Goal: Task Accomplishment & Management: Manage account settings

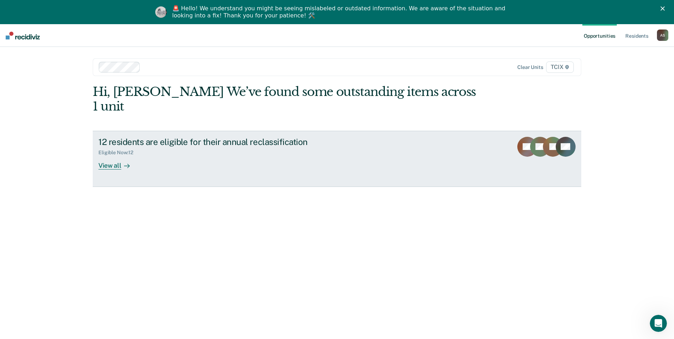
click at [228, 147] on div "Eligible Now : 12" at bounding box center [222, 151] width 249 height 9
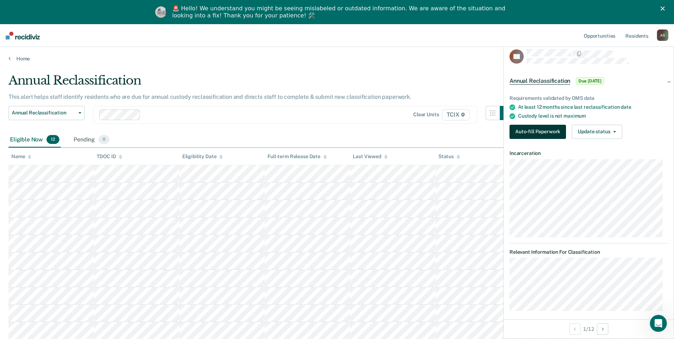
click at [531, 134] on button "Auto-fill Paperwork" at bounding box center [538, 132] width 56 height 14
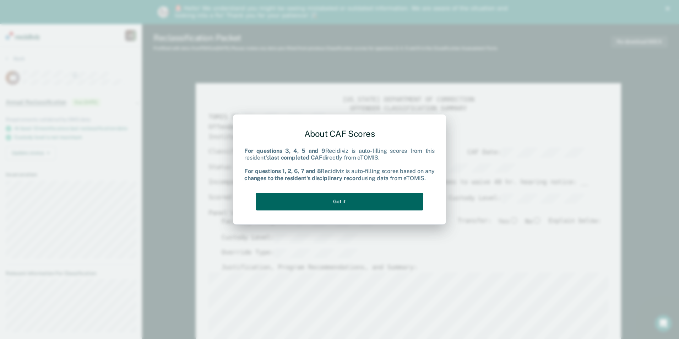
click at [320, 205] on button "Got it" at bounding box center [340, 201] width 168 height 17
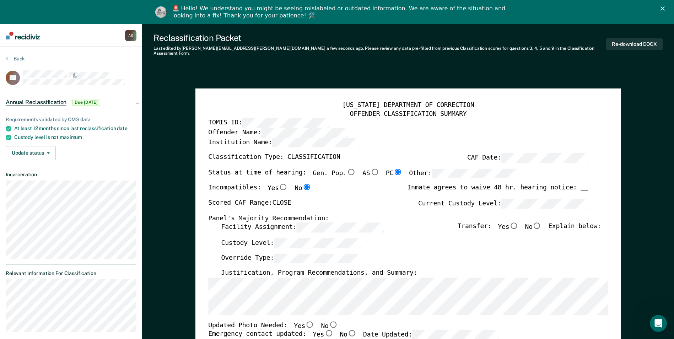
click at [538, 222] on input "No" at bounding box center [537, 225] width 9 height 6
type textarea "x"
radio input "true"
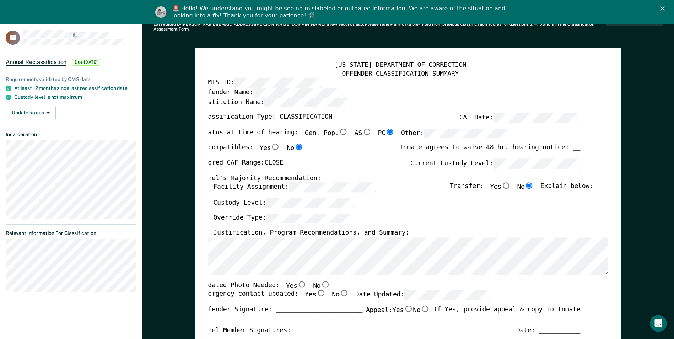
scroll to position [71, 0]
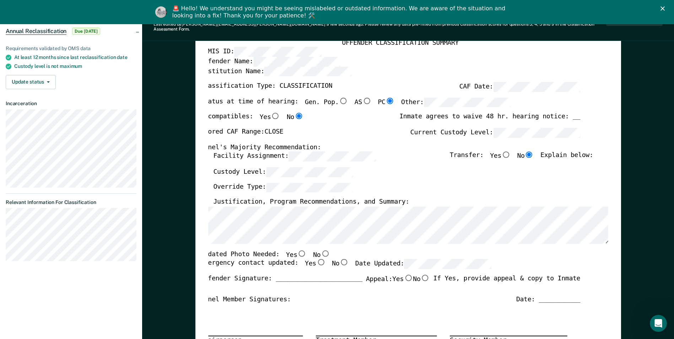
click at [321, 250] on input "No" at bounding box center [325, 253] width 9 height 6
type textarea "x"
radio input "true"
click at [316, 259] on input "Yes" at bounding box center [320, 262] width 9 height 6
type textarea "x"
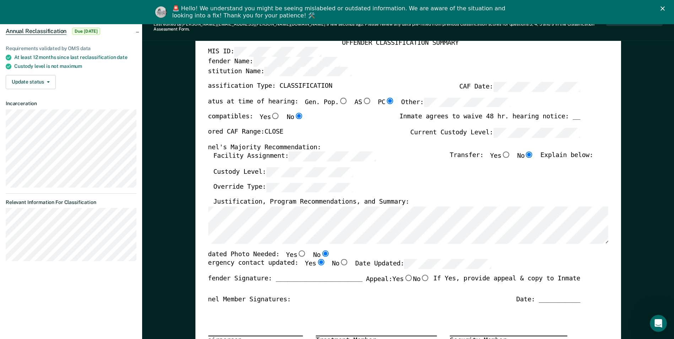
radio input "true"
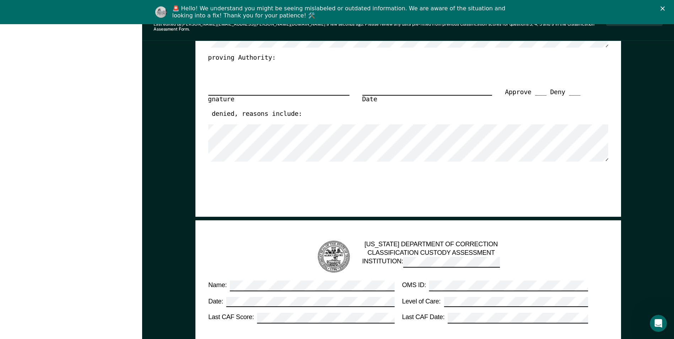
scroll to position [0, 0]
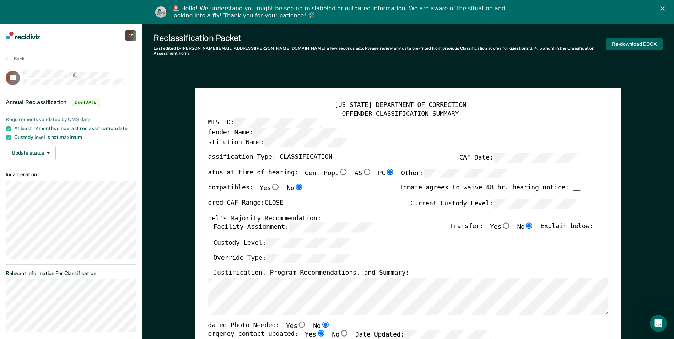
click at [619, 45] on button "Re-download DOCX" at bounding box center [634, 44] width 56 height 12
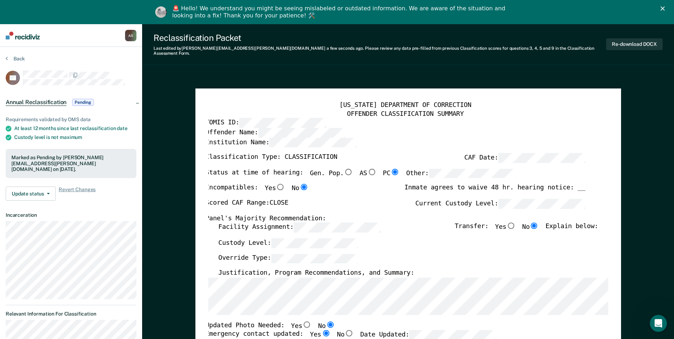
type textarea "x"
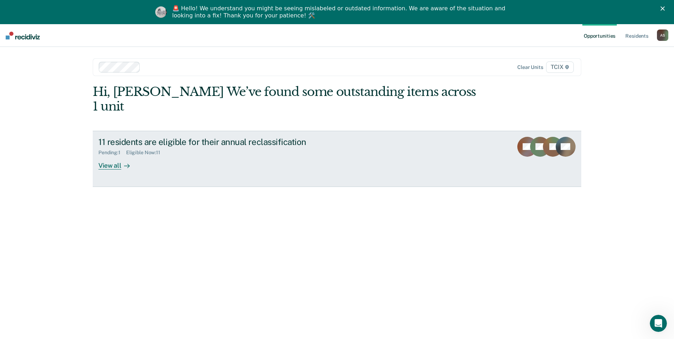
click at [253, 137] on div "11 residents are eligible for their annual reclassification" at bounding box center [222, 142] width 249 height 10
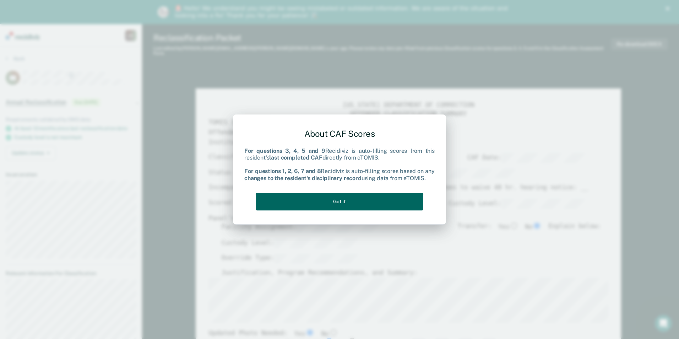
click at [316, 198] on button "Got it" at bounding box center [340, 201] width 168 height 17
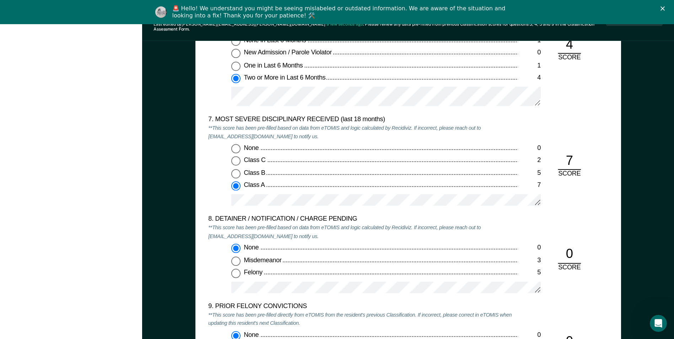
scroll to position [1386, 0]
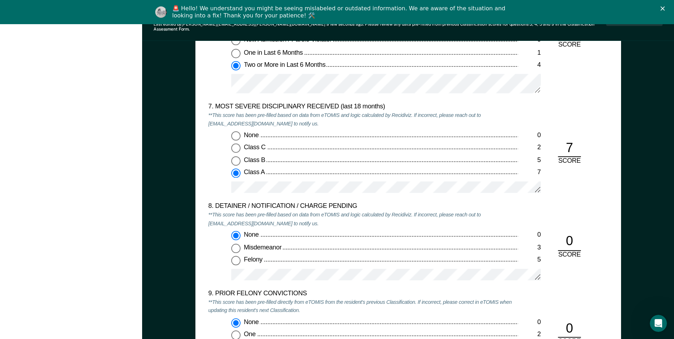
click at [248, 278] on div at bounding box center [386, 277] width 310 height 18
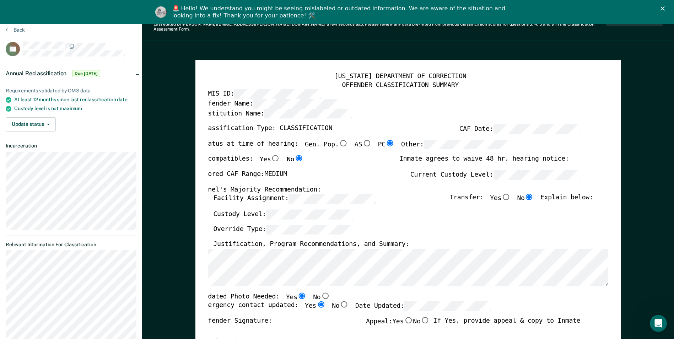
scroll to position [0, 0]
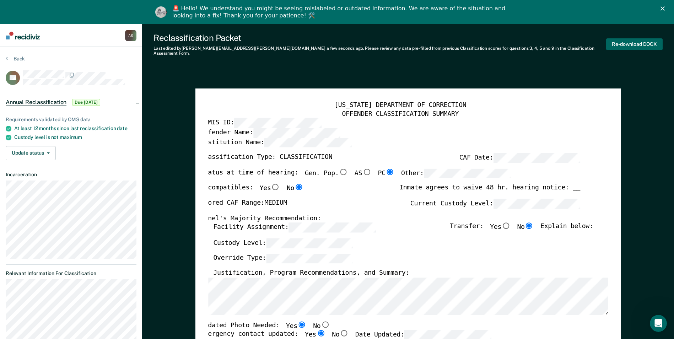
drag, startPoint x: 644, startPoint y: 37, endPoint x: 653, endPoint y: 53, distance: 18.5
click at [643, 38] on button "Re-download DOCX" at bounding box center [634, 44] width 56 height 12
type textarea "x"
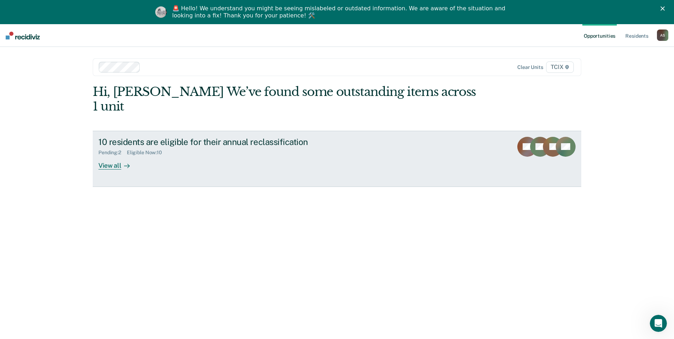
click at [175, 147] on div "10 residents are eligible for their annual reclassification Pending : 2 Eligibl…" at bounding box center [231, 153] width 267 height 33
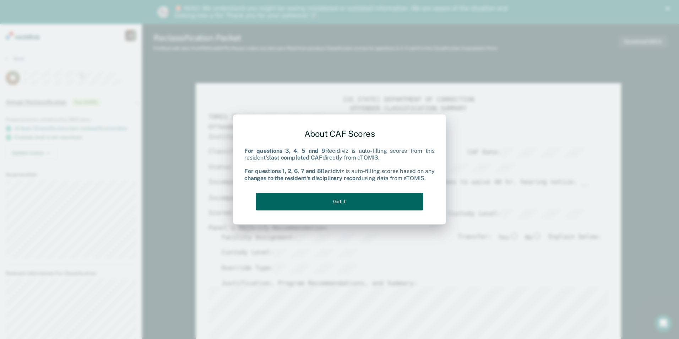
click at [341, 196] on button "Got it" at bounding box center [340, 201] width 168 height 17
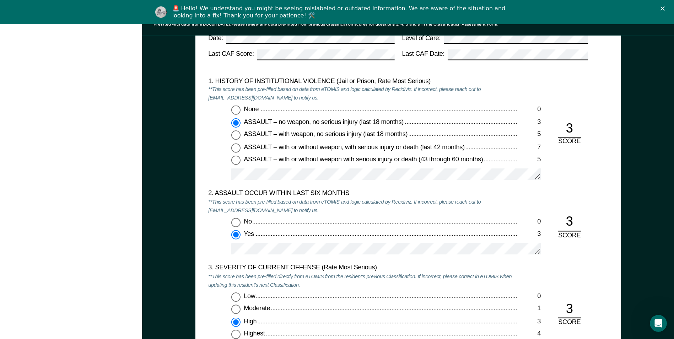
scroll to position [675, 0]
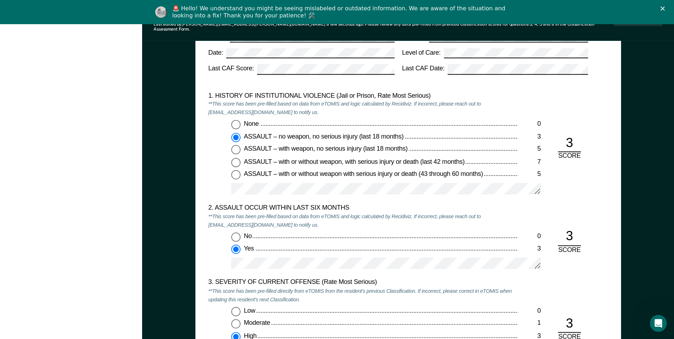
click at [258, 252] on div "No 0 Yes 3" at bounding box center [363, 253] width 310 height 43
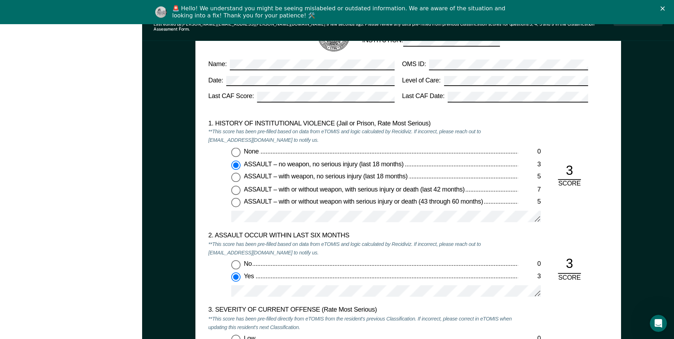
scroll to position [640, 0]
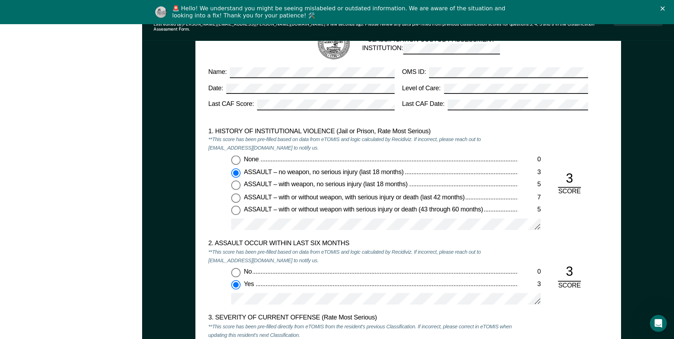
click at [279, 285] on div "No 0 Yes 3" at bounding box center [363, 289] width 310 height 43
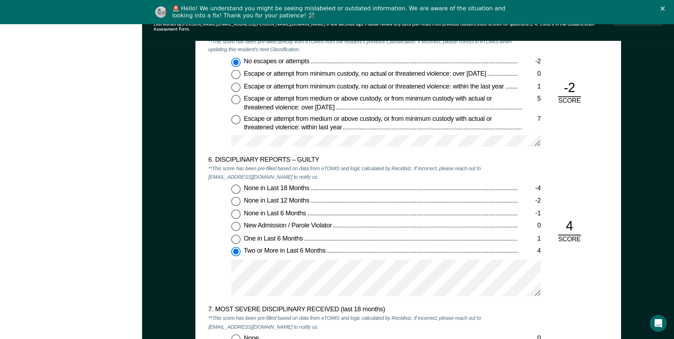
scroll to position [1208, 0]
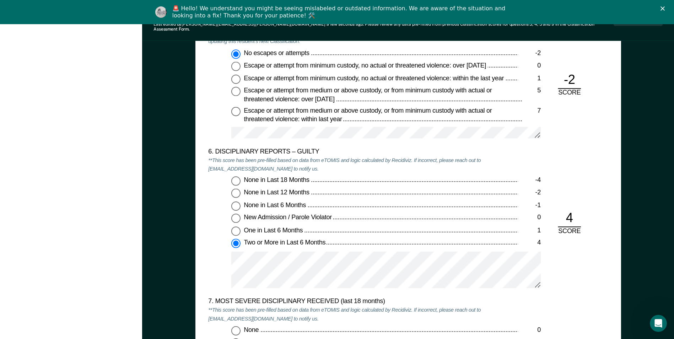
click at [452, 290] on div "6. DISCIPLINARY REPORTS – GUILTY **This score has been pre-filled based on data…" at bounding box center [363, 223] width 310 height 150
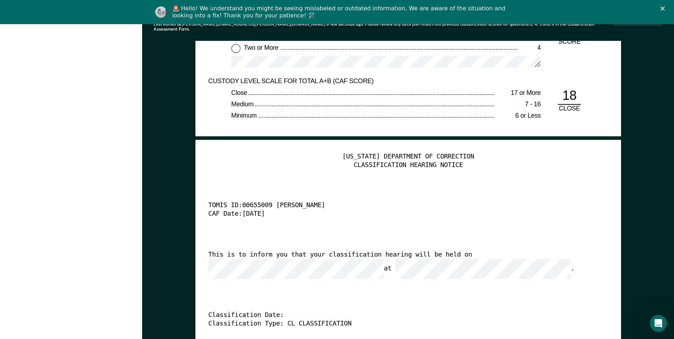
scroll to position [1706, 0]
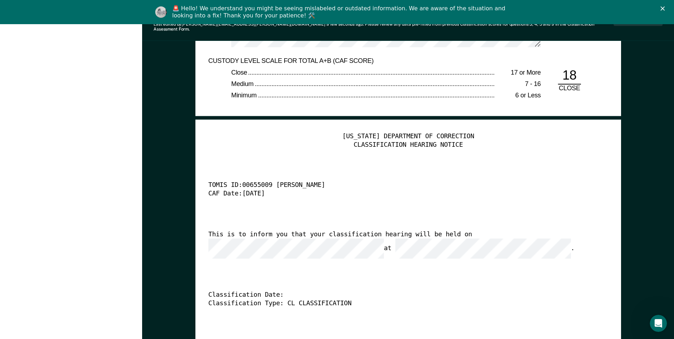
click at [229, 234] on div "This is to inform you that your classification hearing will be held on at ." at bounding box center [398, 245] width 380 height 28
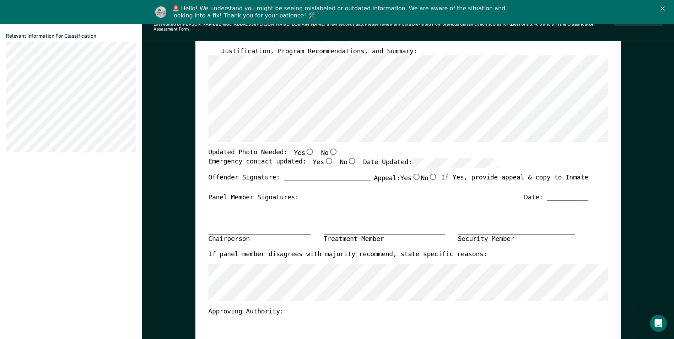
scroll to position [0, 0]
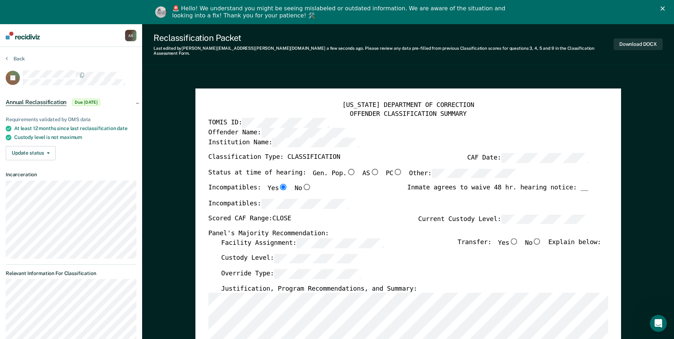
click at [393, 168] on input "PC" at bounding box center [397, 171] width 9 height 6
type textarea "x"
radio input "true"
click at [286, 190] on div "Incompatibles: Yes No" at bounding box center [259, 191] width 103 height 15
click at [539, 238] on input "No" at bounding box center [537, 241] width 9 height 6
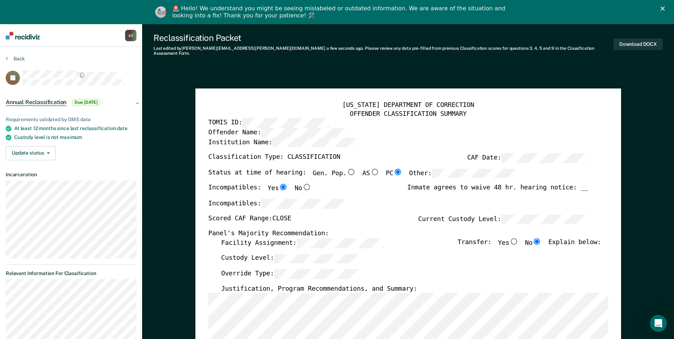
type textarea "x"
radio input "true"
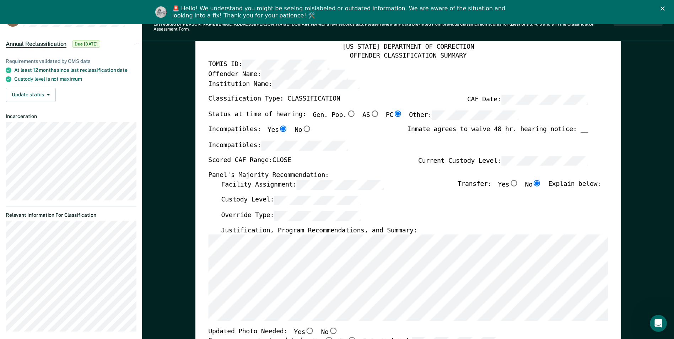
scroll to position [65, 0]
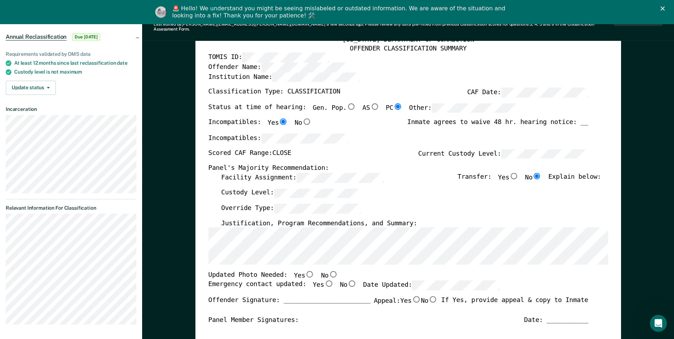
click at [328, 271] on input "No" at bounding box center [332, 274] width 9 height 6
type textarea "x"
radio input "true"
click at [324, 281] on input "Yes" at bounding box center [328, 283] width 9 height 6
type textarea "x"
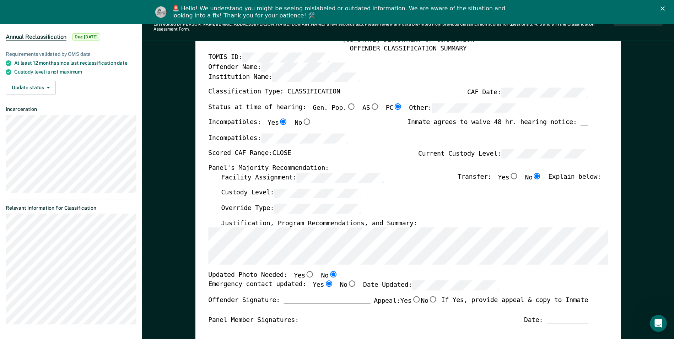
radio input "true"
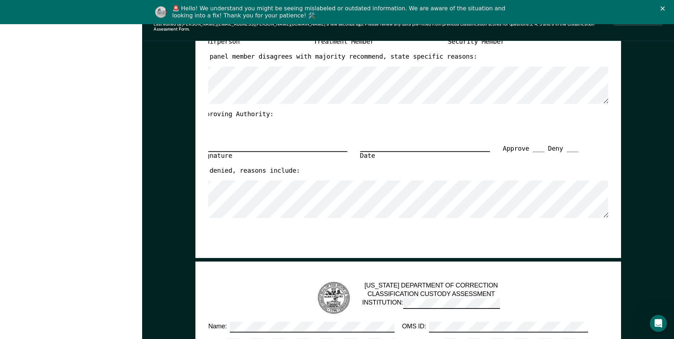
scroll to position [0, 0]
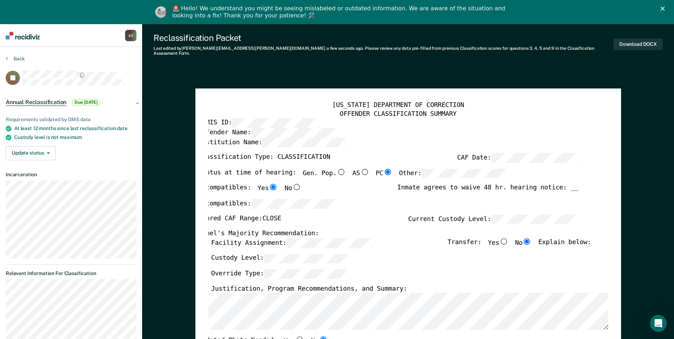
click at [623, 48] on div "Download DOCX" at bounding box center [638, 44] width 49 height 23
click at [621, 44] on button "Download DOCX" at bounding box center [638, 44] width 49 height 12
type textarea "x"
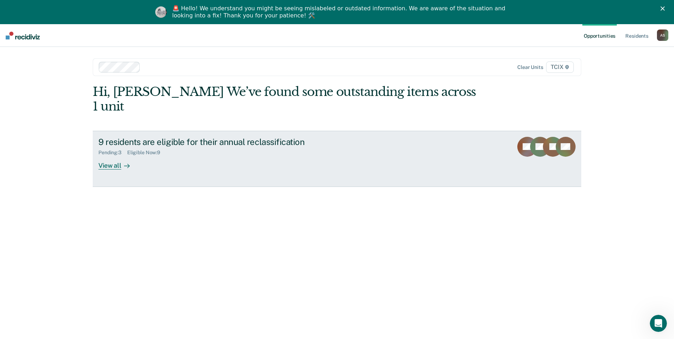
click at [174, 147] on div "9 residents are eligible for their annual reclassification Pending : 3 Eligible…" at bounding box center [231, 153] width 267 height 33
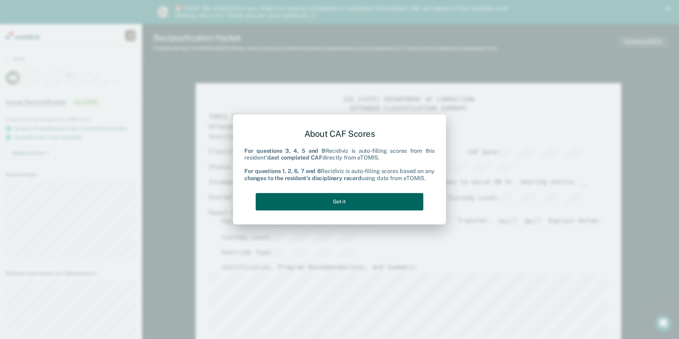
click at [330, 208] on button "Got it" at bounding box center [340, 201] width 168 height 17
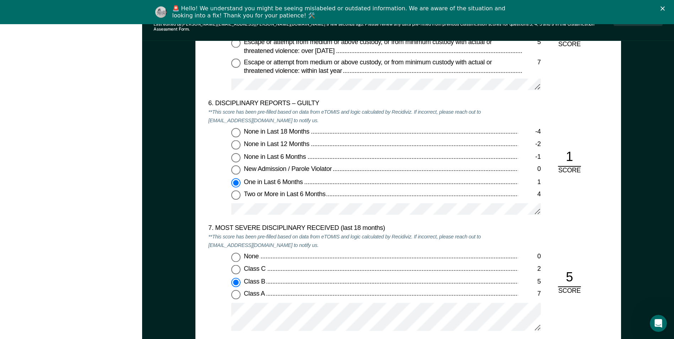
scroll to position [1244, 0]
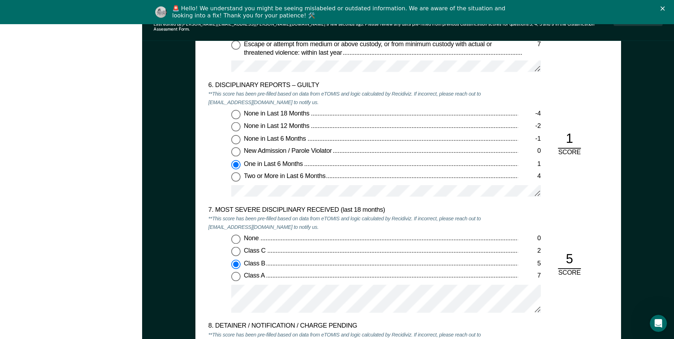
click at [378, 337] on div "5. ESCAPE HISTORY (WITHIN LAST 5 YEARS OF INCARCERATION) **This score has been …" at bounding box center [408, 225] width 400 height 542
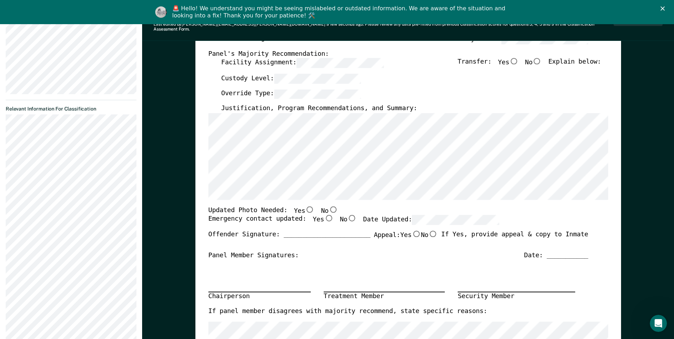
scroll to position [0, 0]
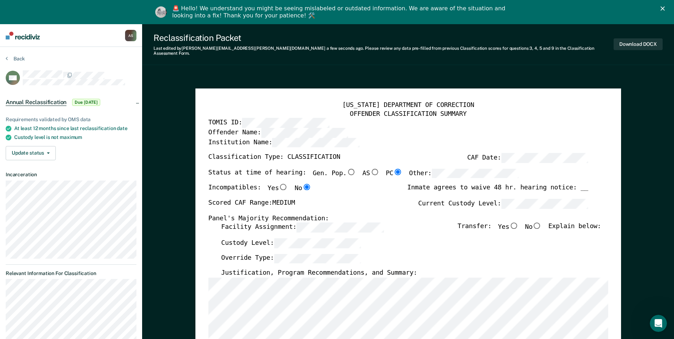
click at [538, 222] on input "No" at bounding box center [537, 225] width 9 height 6
type textarea "x"
radio input "true"
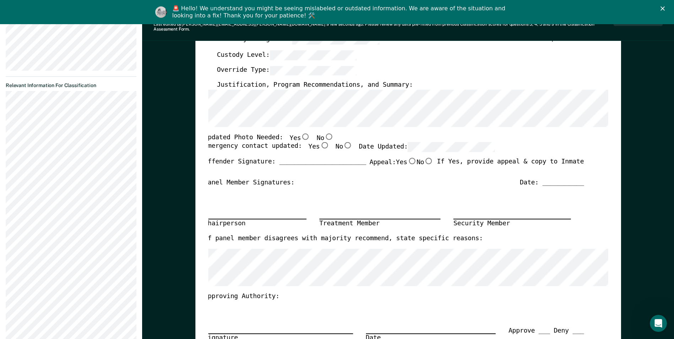
scroll to position [0, 4]
click at [297, 133] on input "Yes" at bounding box center [301, 136] width 9 height 6
type textarea "x"
radio input "true"
click at [321, 133] on input "No" at bounding box center [325, 136] width 9 height 6
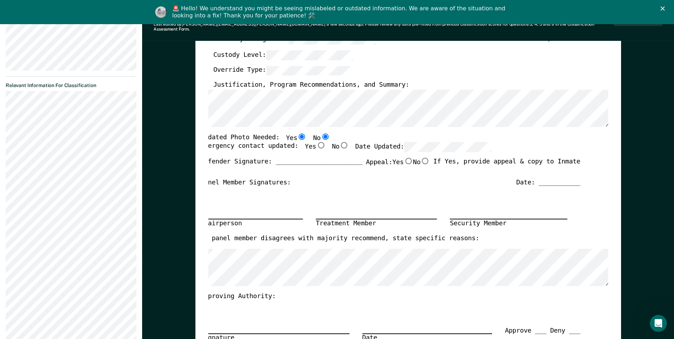
type textarea "x"
radio input "false"
radio input "true"
click at [316, 143] on input "Yes" at bounding box center [320, 145] width 9 height 6
type textarea "x"
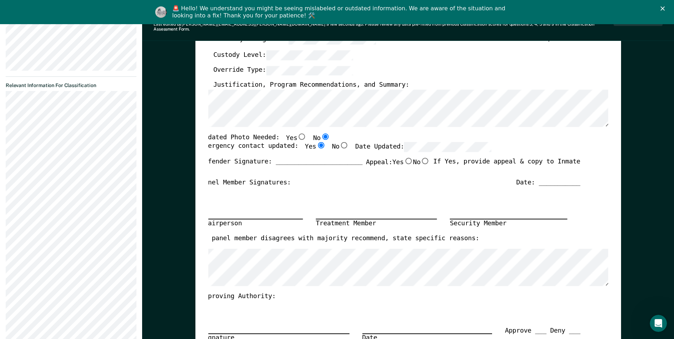
radio input "true"
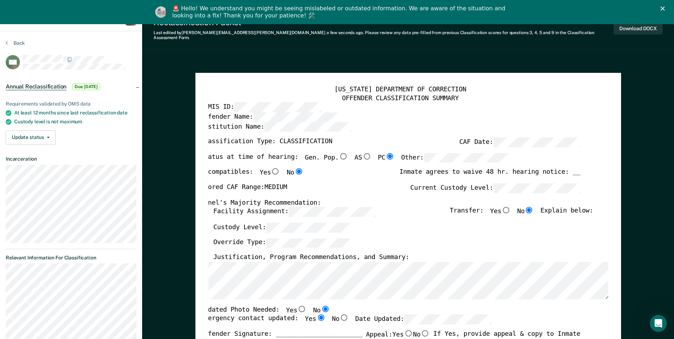
scroll to position [0, 0]
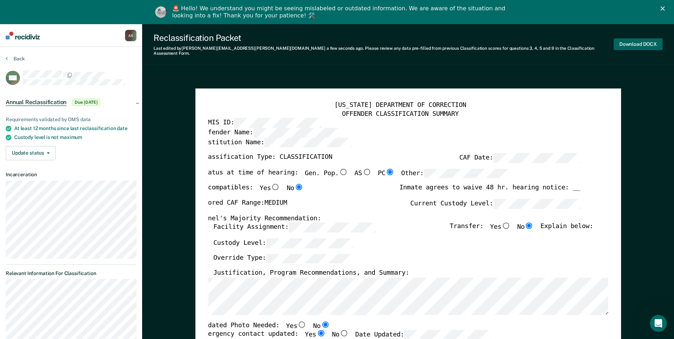
click at [618, 46] on button "Download DOCX" at bounding box center [638, 44] width 49 height 12
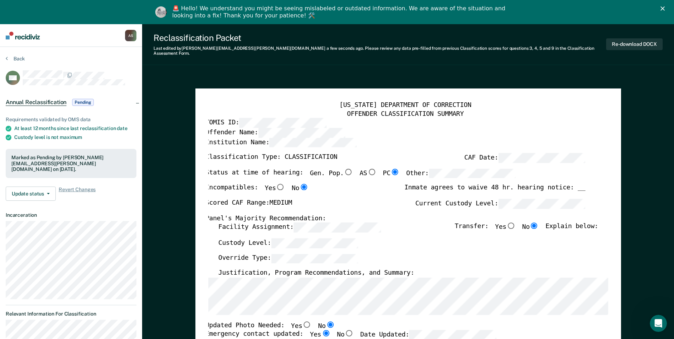
click at [27, 35] on img at bounding box center [23, 36] width 34 height 8
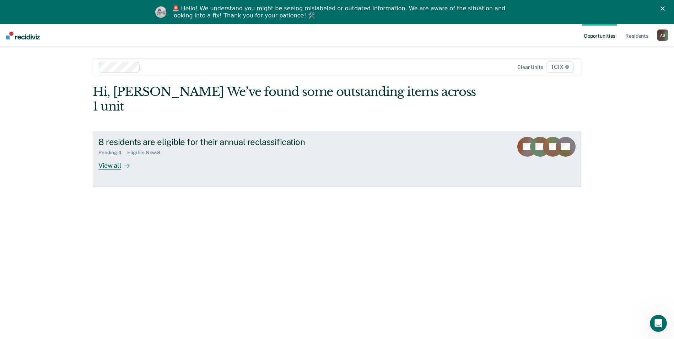
click at [248, 158] on link "8 residents are eligible for their annual reclassification Pending : 4 Eligible…" at bounding box center [337, 159] width 489 height 56
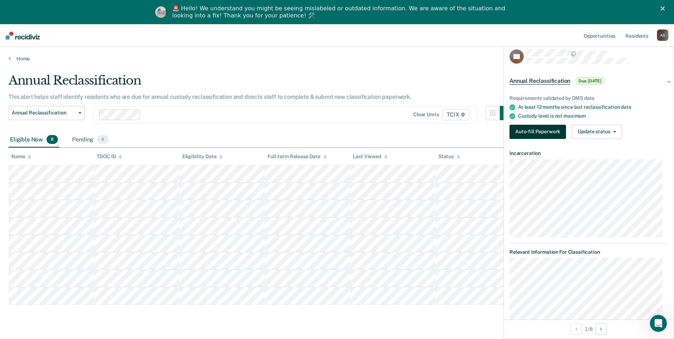
click at [515, 134] on button "Auto-fill Paperwork" at bounding box center [538, 132] width 56 height 14
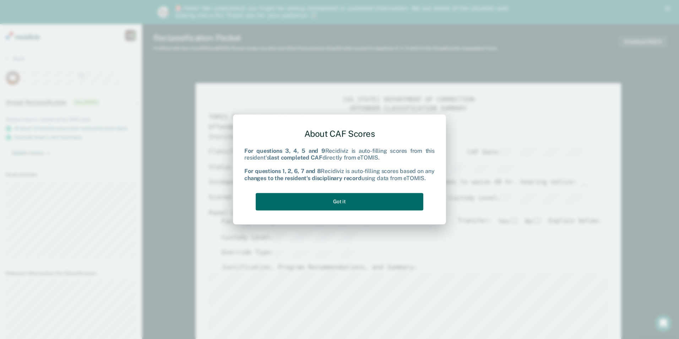
click at [70, 85] on div "About CAF Scores For questions 3, 4, 5 and 9 Recidiviz is auto-filling scores f…" at bounding box center [339, 169] width 679 height 339
click at [376, 204] on button "Got it" at bounding box center [340, 201] width 168 height 17
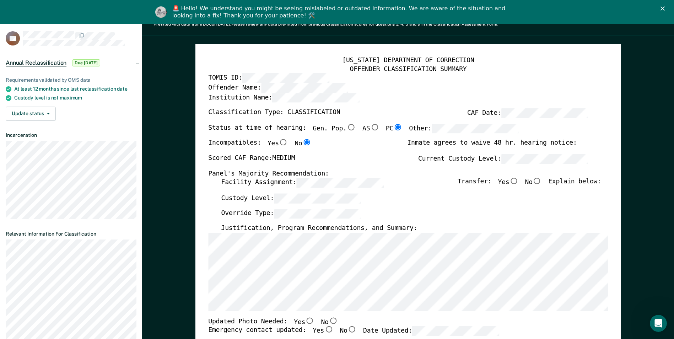
scroll to position [71, 0]
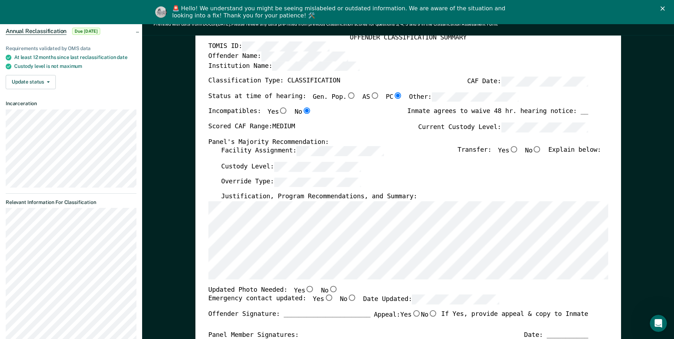
click at [356, 285] on div "TENNESSEE DEPARTMENT OF CORRECTION OFFENDER CLASSIFICATION SUMMARY TOMIS ID: Of…" at bounding box center [408, 288] width 400 height 527
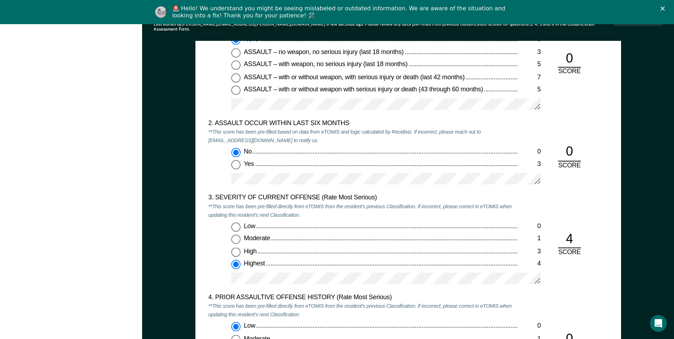
scroll to position [817, 0]
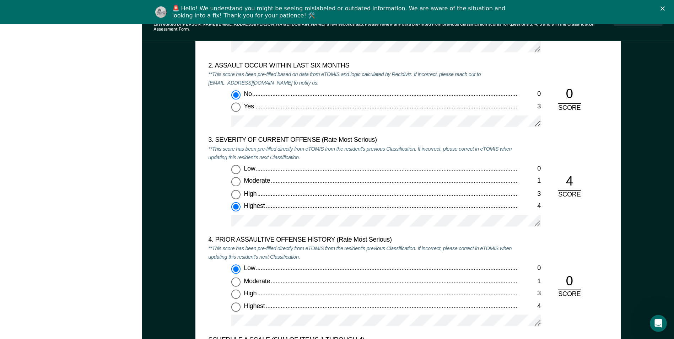
drag, startPoint x: 253, startPoint y: 231, endPoint x: 254, endPoint y: 226, distance: 5.4
click at [254, 236] on div "4. PRIOR ASSAULTIVE OFFENSE HISTORY (Rate Most Serious)" at bounding box center [363, 240] width 310 height 9
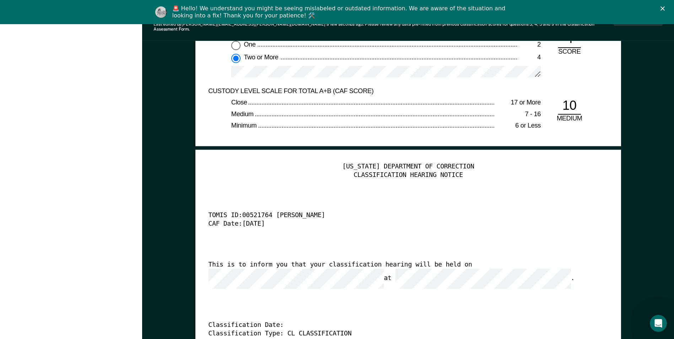
scroll to position [1706, 0]
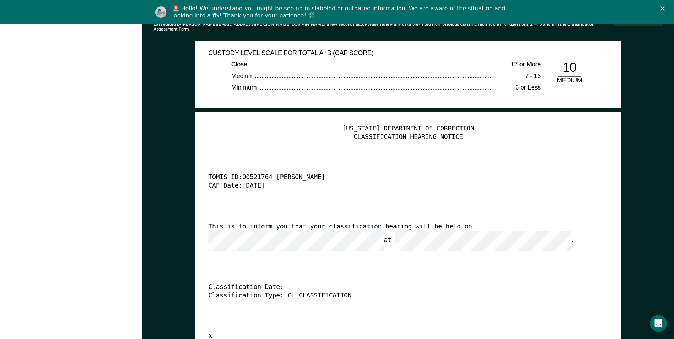
click at [467, 223] on div "This is to inform you that your classification hearing will be held on at ." at bounding box center [398, 237] width 380 height 28
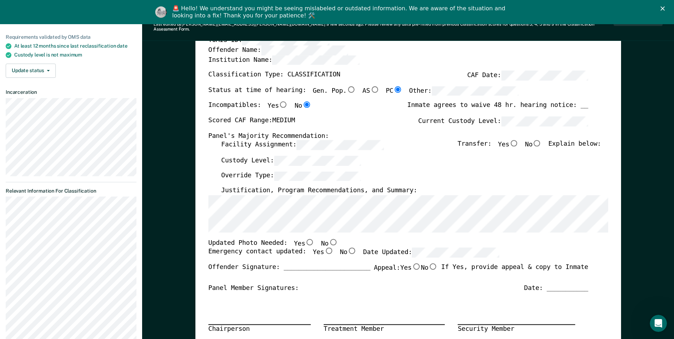
scroll to position [71, 0]
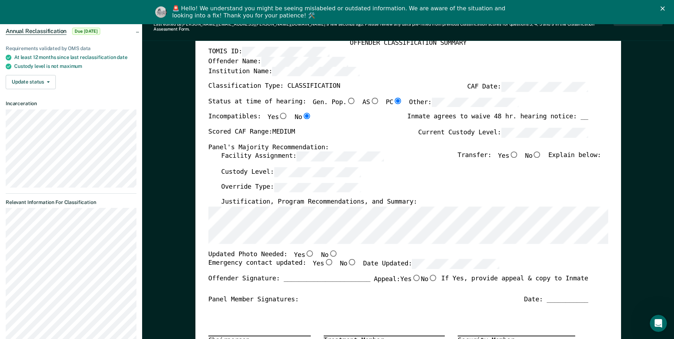
click at [540, 151] on input "No" at bounding box center [537, 154] width 9 height 6
type textarea "x"
radio input "true"
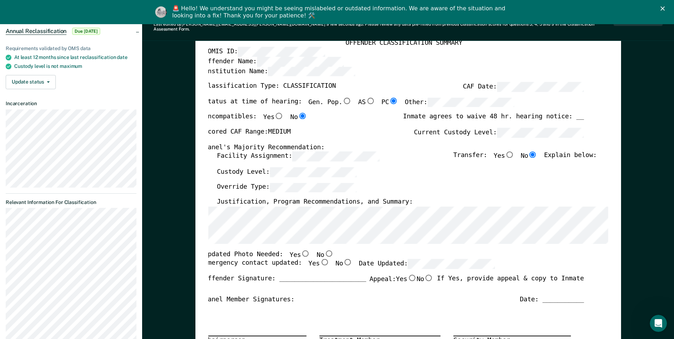
scroll to position [0, 4]
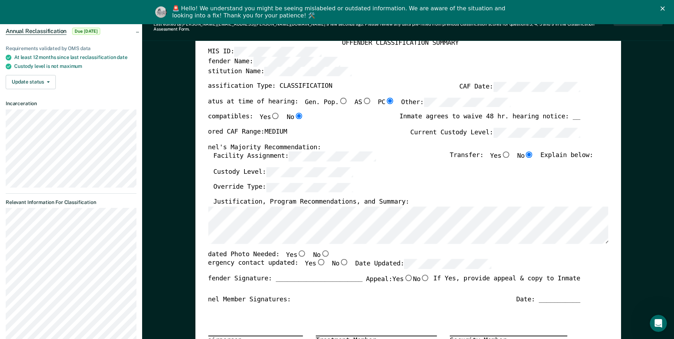
click at [297, 250] on input "Yes" at bounding box center [301, 253] width 9 height 6
type textarea "x"
radio input "true"
click at [305, 259] on label "Yes" at bounding box center [315, 264] width 21 height 10
click at [316, 259] on input "Yes" at bounding box center [320, 262] width 9 height 6
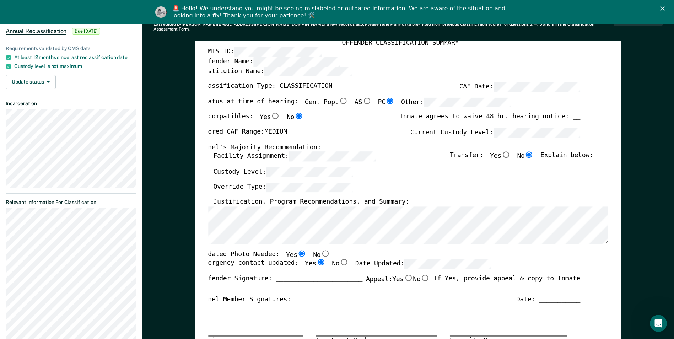
type textarea "x"
radio input "true"
click at [316, 259] on input "Yes" at bounding box center [320, 262] width 9 height 6
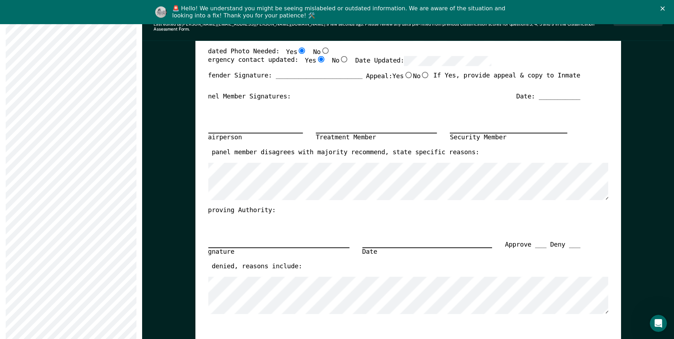
scroll to position [0, 0]
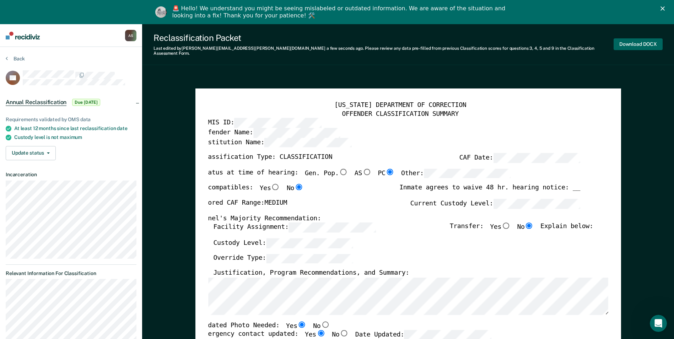
click at [628, 43] on button "Download DOCX" at bounding box center [638, 44] width 49 height 12
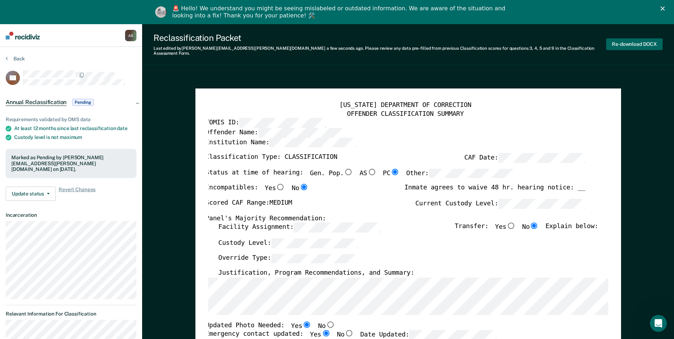
click at [629, 39] on button "Re-download DOCX" at bounding box center [634, 44] width 56 height 12
click at [23, 37] on img at bounding box center [23, 36] width 34 height 8
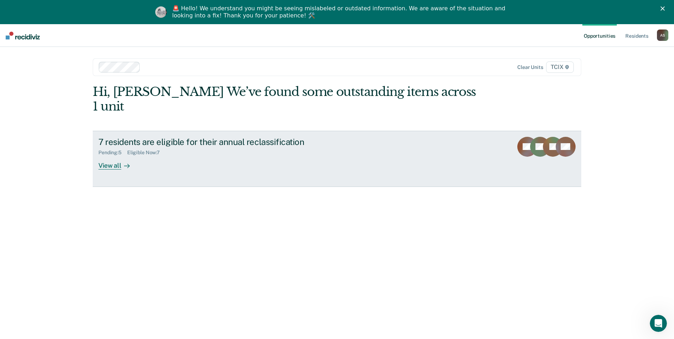
click at [322, 147] on div "Pending : 5 Eligible Now : 7" at bounding box center [222, 151] width 249 height 9
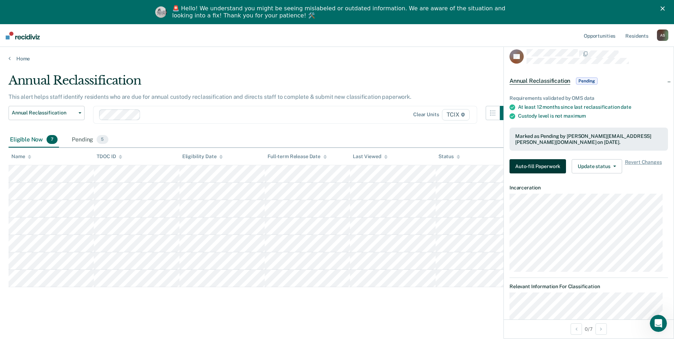
click at [535, 163] on button "Auto-fill Paperwork" at bounding box center [538, 166] width 56 height 14
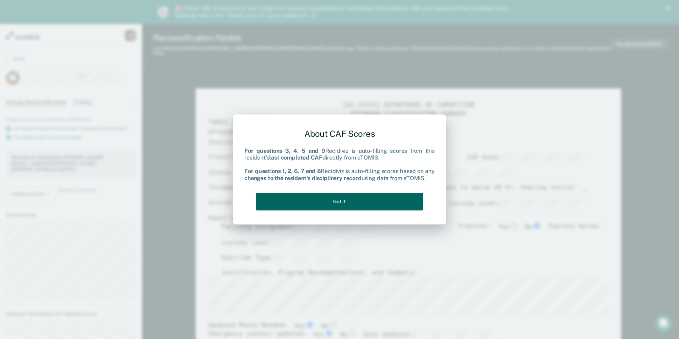
click at [393, 206] on button "Got it" at bounding box center [340, 201] width 168 height 17
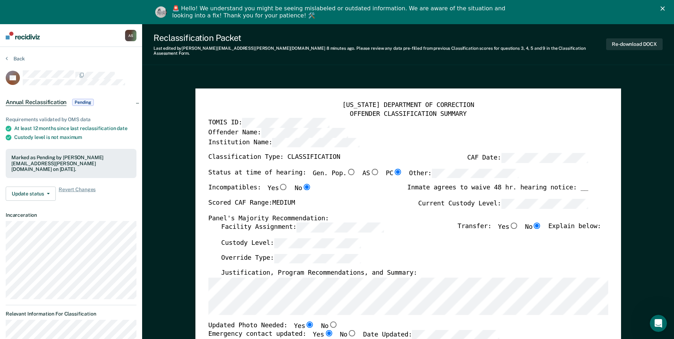
click at [22, 36] on img at bounding box center [23, 36] width 34 height 8
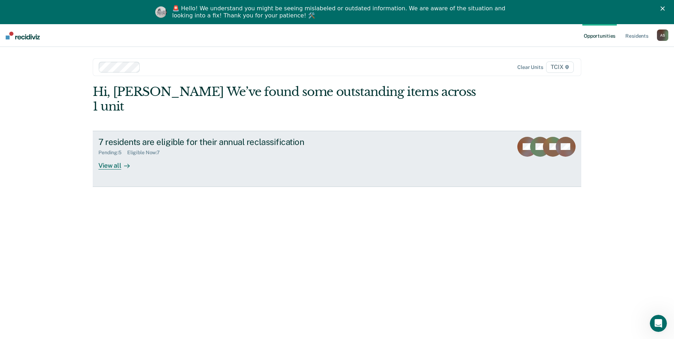
click at [391, 145] on link "7 residents are eligible for their annual reclassification Pending : 5 Eligible…" at bounding box center [337, 159] width 489 height 56
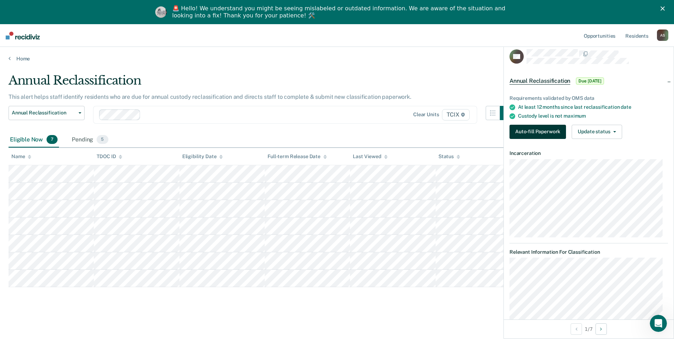
click at [512, 135] on button "Auto-fill Paperwork" at bounding box center [538, 132] width 56 height 14
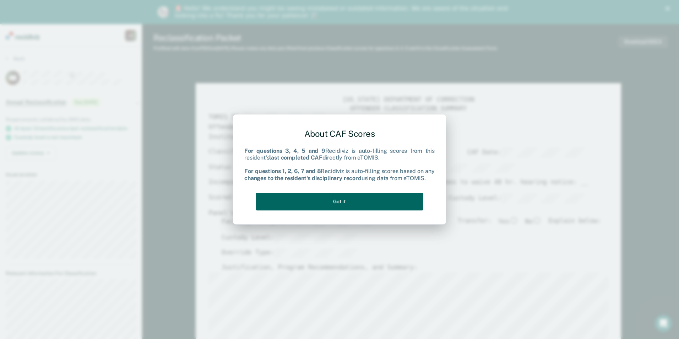
click at [402, 196] on button "Got it" at bounding box center [340, 201] width 168 height 17
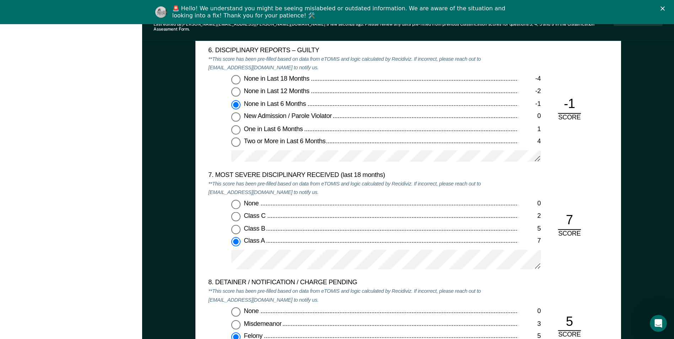
scroll to position [1315, 0]
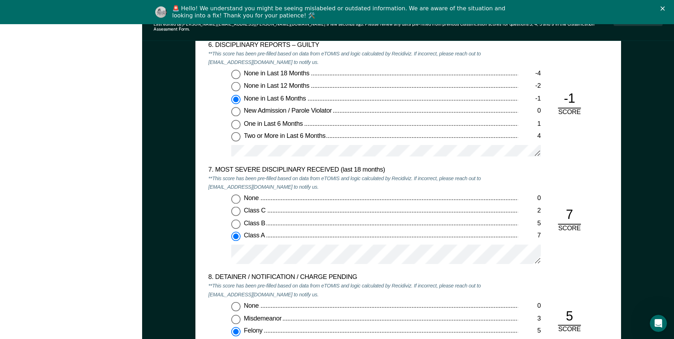
click at [390, 259] on div at bounding box center [386, 257] width 310 height 26
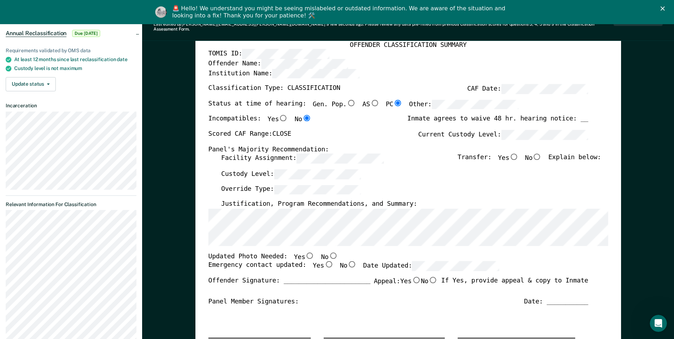
scroll to position [0, 0]
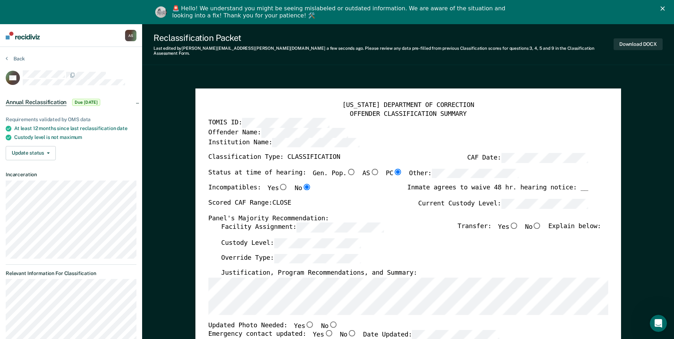
click at [541, 222] on input "No" at bounding box center [537, 225] width 9 height 6
type textarea "x"
radio input "true"
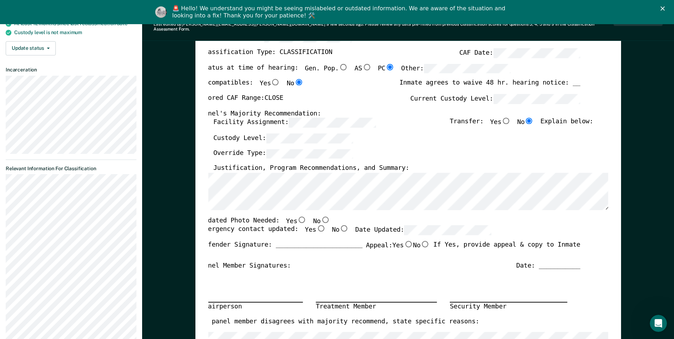
scroll to position [107, 0]
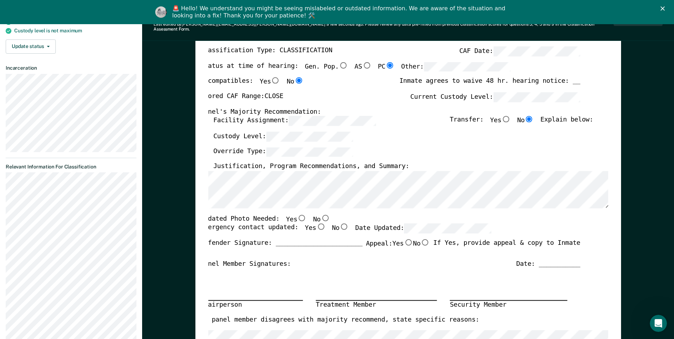
click at [321, 215] on input "No" at bounding box center [325, 218] width 9 height 6
type textarea "x"
radio input "true"
click at [308, 226] on label "Yes" at bounding box center [315, 229] width 21 height 10
click at [316, 226] on input "Yes" at bounding box center [320, 227] width 9 height 6
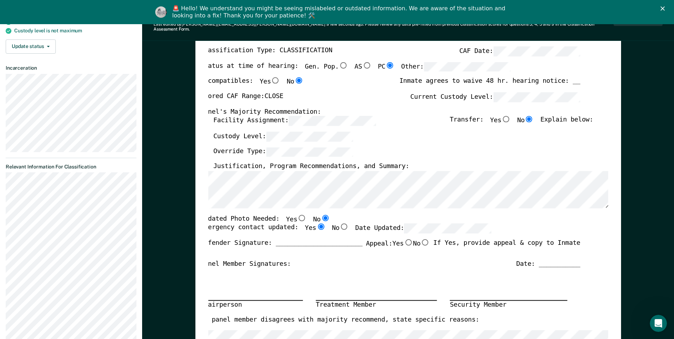
type textarea "x"
radio input "true"
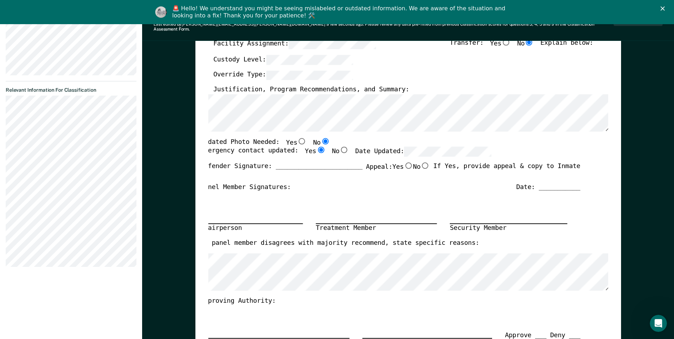
scroll to position [0, 0]
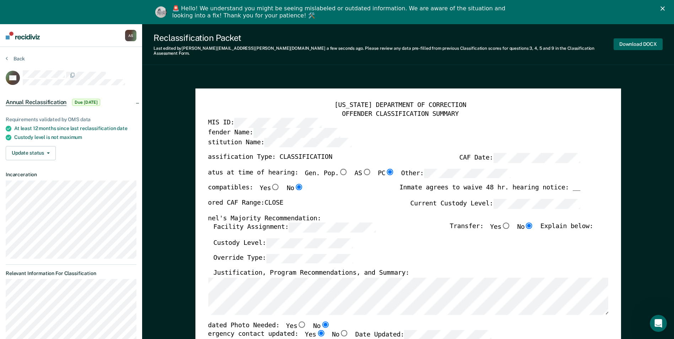
click at [646, 41] on button "Download DOCX" at bounding box center [638, 44] width 49 height 12
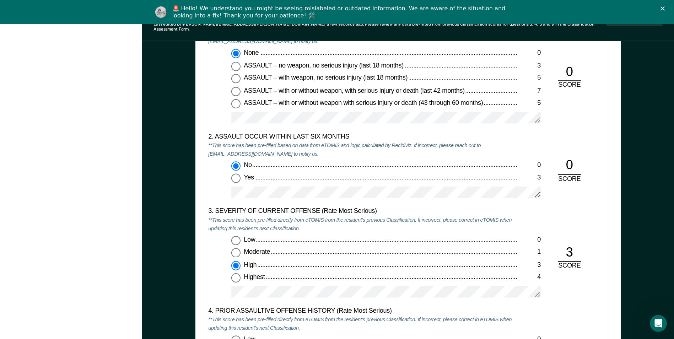
drag, startPoint x: 104, startPoint y: 139, endPoint x: 90, endPoint y: 140, distance: 13.9
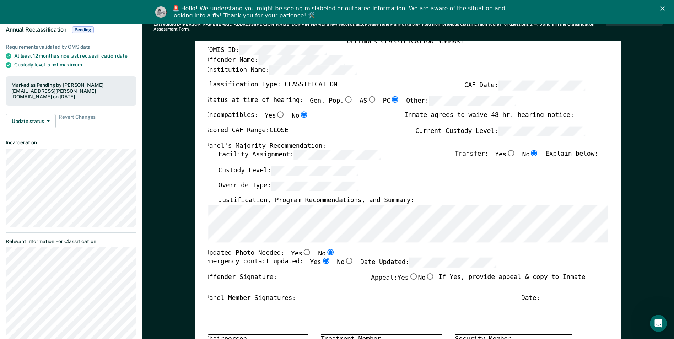
scroll to position [0, 0]
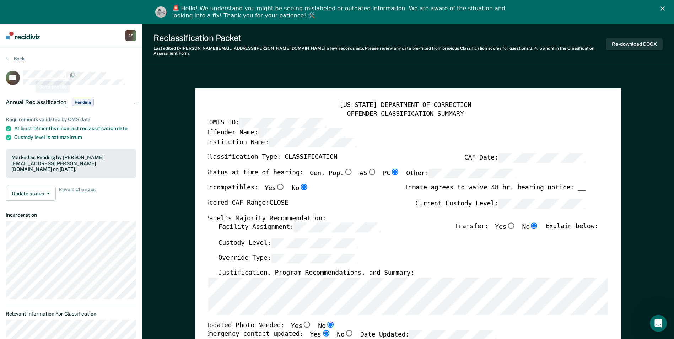
click at [36, 67] on div "Back" at bounding box center [71, 62] width 131 height 15
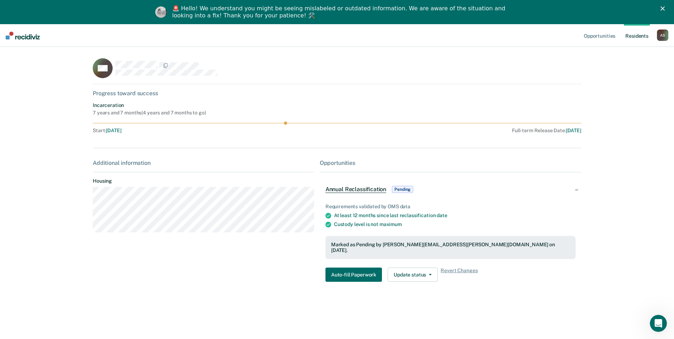
click at [33, 41] on nav "Opportunities Resident s Alicia L. Steele A S Profile How it works Log Out" at bounding box center [337, 35] width 674 height 23
click at [31, 34] on img at bounding box center [23, 36] width 34 height 8
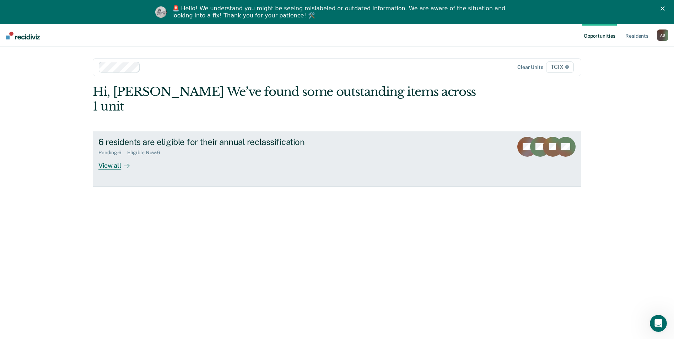
drag, startPoint x: 159, startPoint y: 113, endPoint x: 157, endPoint y: 118, distance: 5.4
click at [158, 113] on div "Hi, Alicia L.. We’ve found some outstanding items across 1 unit 6 residents are…" at bounding box center [337, 136] width 489 height 102
click at [162, 137] on div "6 residents are eligible for their annual reclassification" at bounding box center [222, 142] width 249 height 10
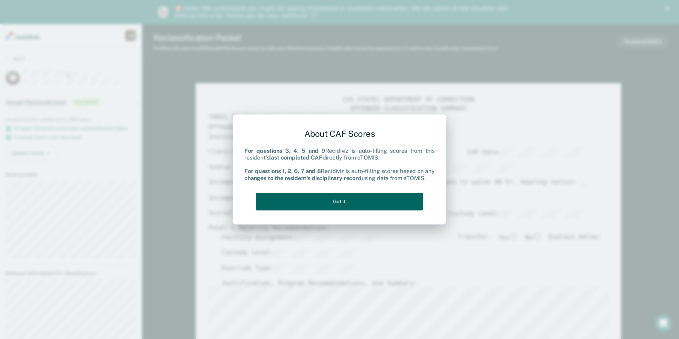
drag, startPoint x: 345, startPoint y: 207, endPoint x: 347, endPoint y: 214, distance: 6.6
click at [346, 207] on button "Got it" at bounding box center [340, 201] width 168 height 17
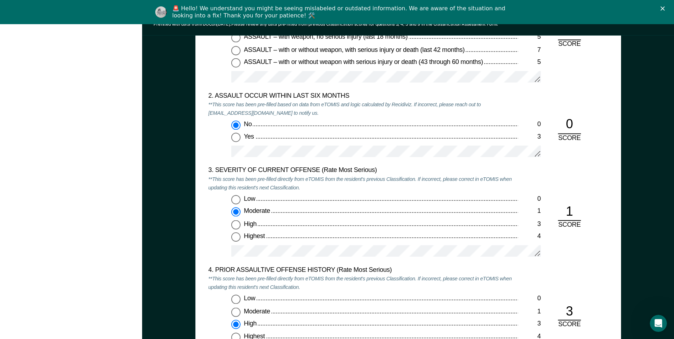
scroll to position [817, 0]
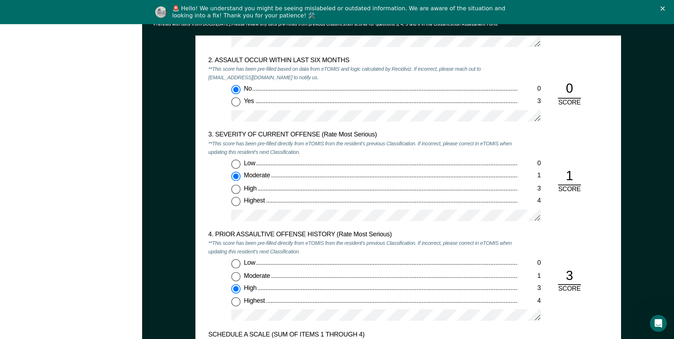
click at [245, 204] on span "Highest" at bounding box center [255, 200] width 22 height 7
click at [241, 204] on input "Highest 4" at bounding box center [235, 201] width 9 height 9
type textarea "x"
radio input "false"
radio input "true"
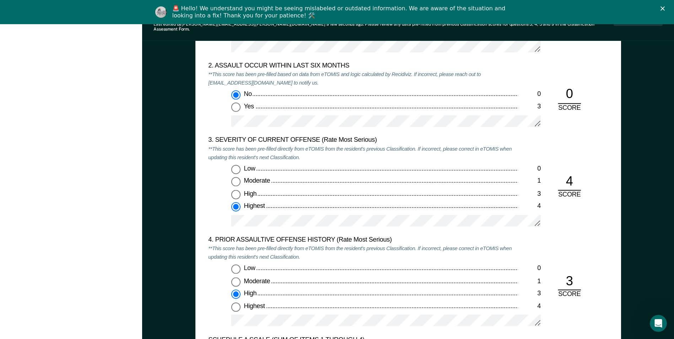
click at [306, 302] on div "Highest" at bounding box center [381, 306] width 274 height 9
click at [241, 302] on input "Highest 4" at bounding box center [235, 306] width 9 height 9
type textarea "x"
radio input "false"
radio input "true"
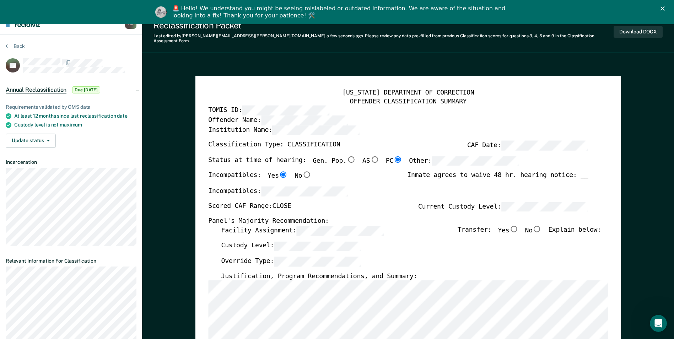
scroll to position [0, 0]
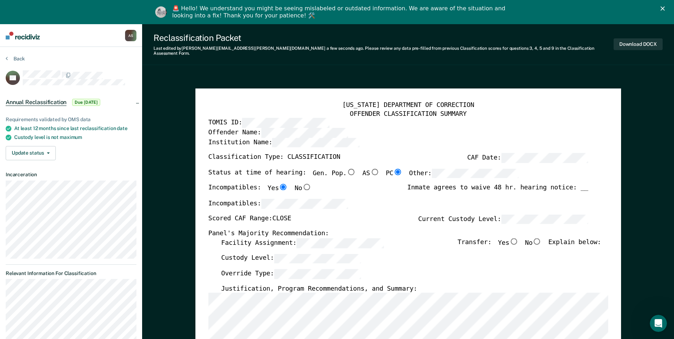
click at [541, 238] on input "No" at bounding box center [537, 241] width 9 height 6
type textarea "x"
radio input "true"
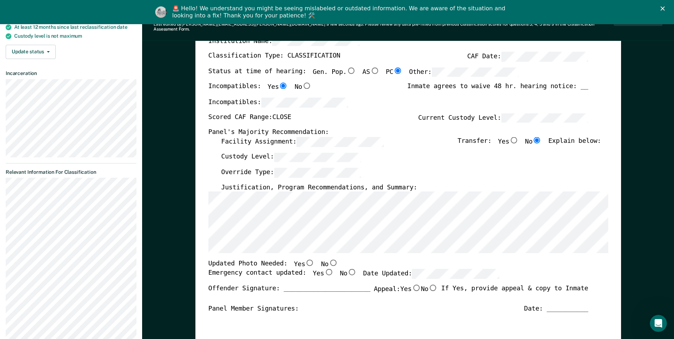
scroll to position [102, 0]
click at [432, 331] on div "TENNESSEE DEPARTMENT OF CORRECTION OFFENDER CLASSIFICATION SUMMARY TOMIS ID: Of…" at bounding box center [408, 262] width 400 height 526
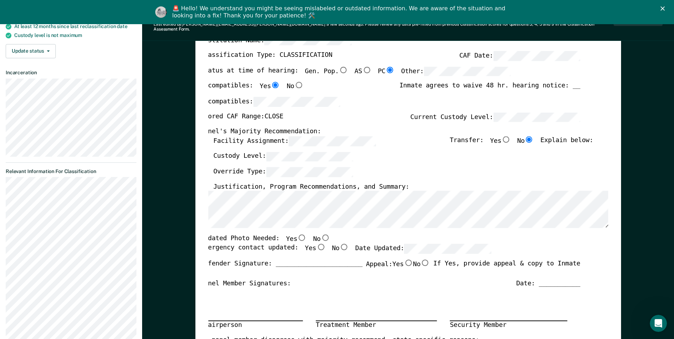
scroll to position [0, 5]
click at [318, 235] on input "No" at bounding box center [322, 238] width 9 height 6
type textarea "x"
radio input "true"
click at [314, 244] on input "Yes" at bounding box center [318, 247] width 9 height 6
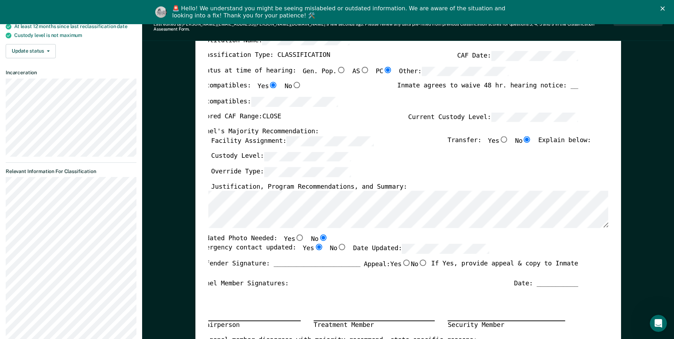
type textarea "x"
radio input "true"
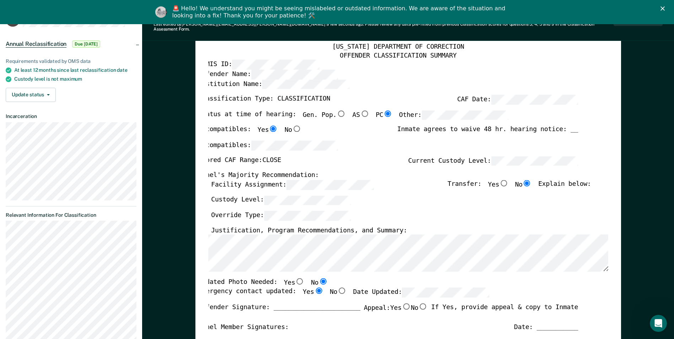
scroll to position [0, 0]
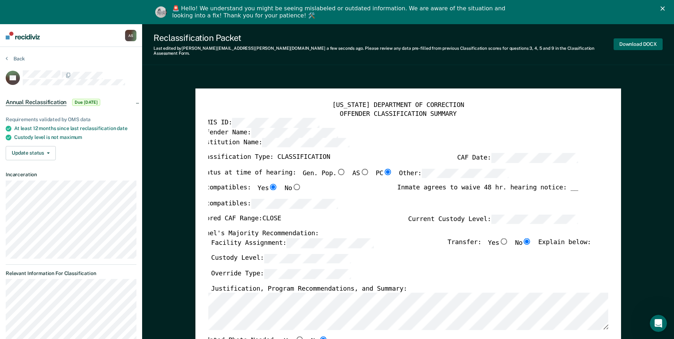
click at [647, 43] on button "Download DOCX" at bounding box center [638, 44] width 49 height 12
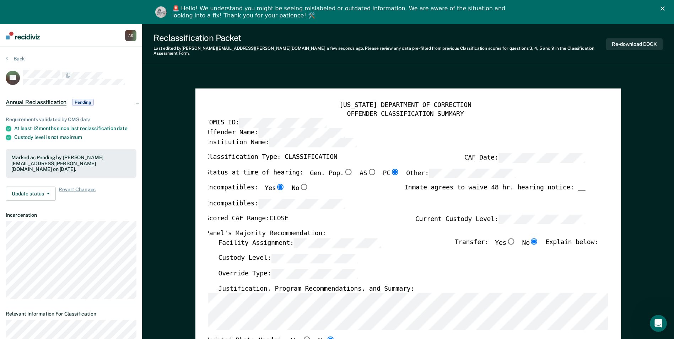
click at [25, 36] on img at bounding box center [23, 36] width 34 height 8
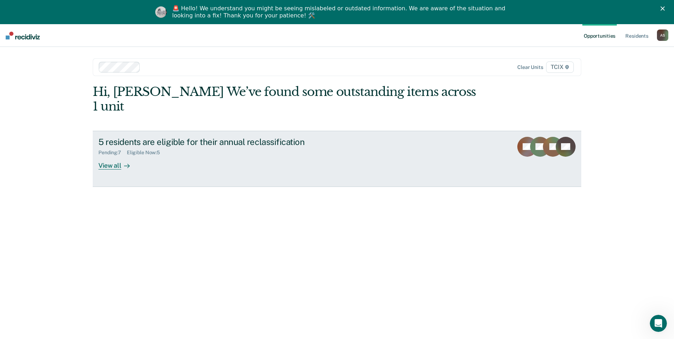
click at [283, 147] on div "Pending : 7 Eligible Now : 5" at bounding box center [222, 151] width 249 height 9
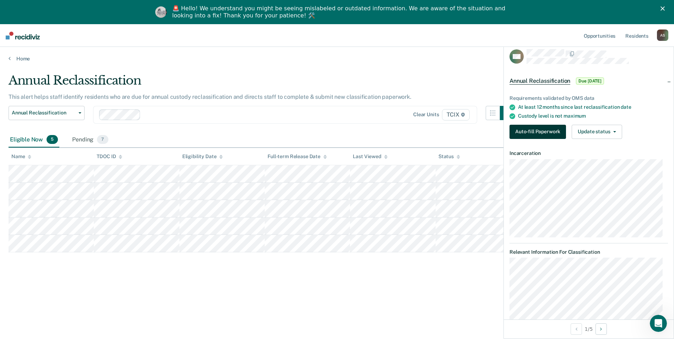
click at [538, 133] on button "Auto-fill Paperwork" at bounding box center [538, 132] width 56 height 14
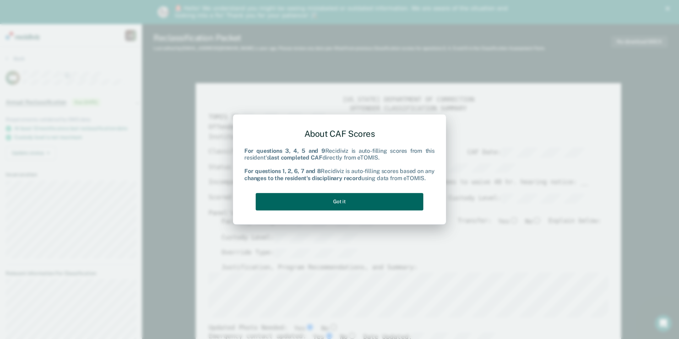
click at [347, 197] on button "Got it" at bounding box center [340, 201] width 168 height 17
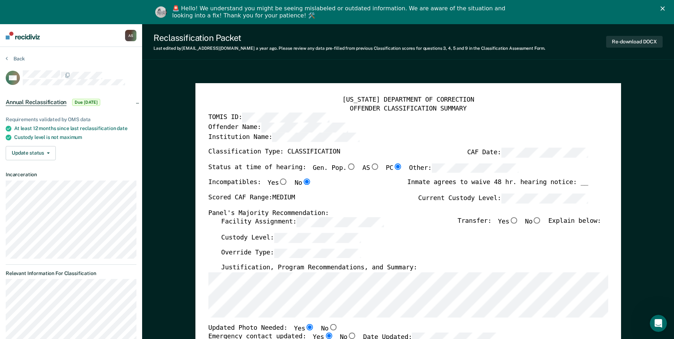
click at [400, 321] on div "TENNESSEE DEPARTMENT OF CORRECTION OFFENDER CLASSIFICATION SUMMARY TOMIS ID: Of…" at bounding box center [408, 343] width 400 height 494
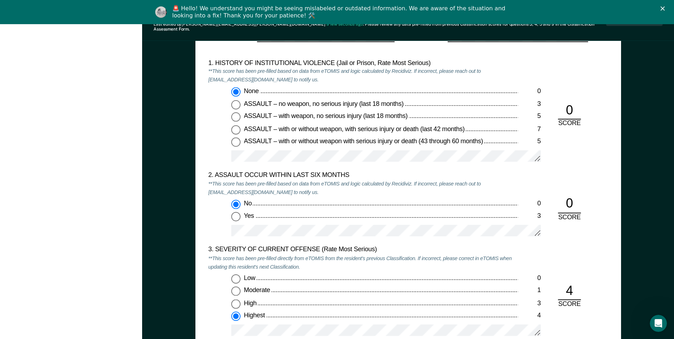
scroll to position [711, 0]
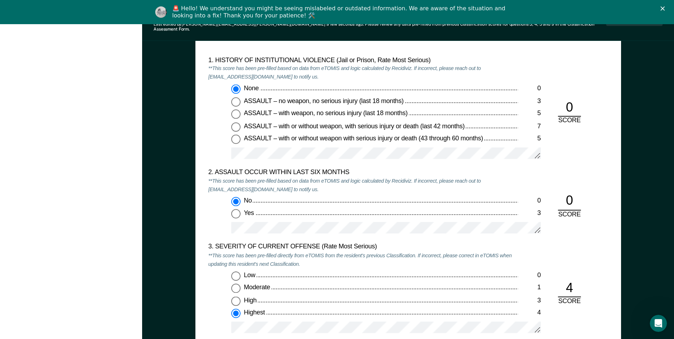
click at [306, 311] on div "Highest" at bounding box center [381, 313] width 274 height 9
click at [241, 311] on input "Highest 4" at bounding box center [235, 313] width 9 height 9
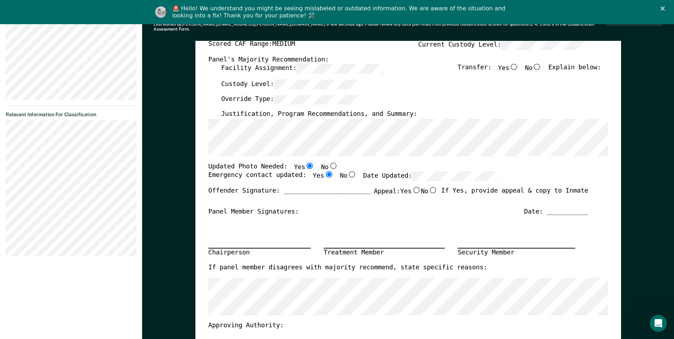
scroll to position [36, 0]
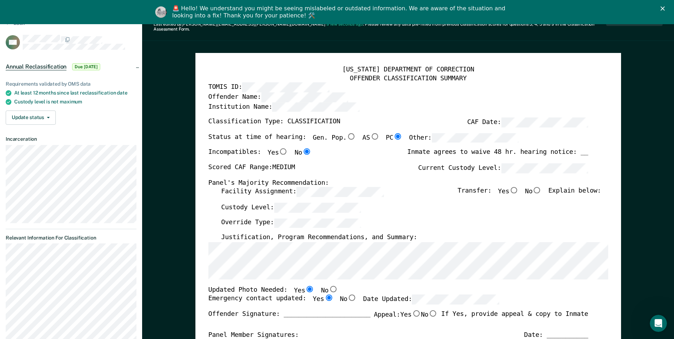
click at [540, 187] on input "No" at bounding box center [537, 190] width 9 height 6
type textarea "x"
radio input "true"
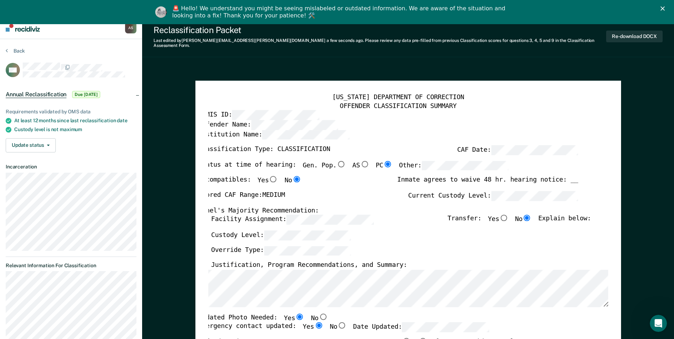
scroll to position [0, 0]
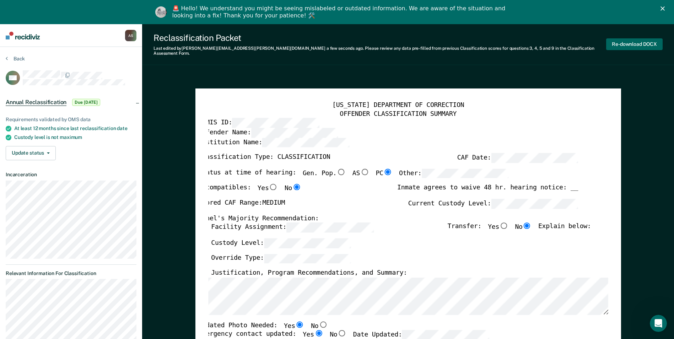
click at [633, 44] on button "Re-download DOCX" at bounding box center [634, 44] width 56 height 12
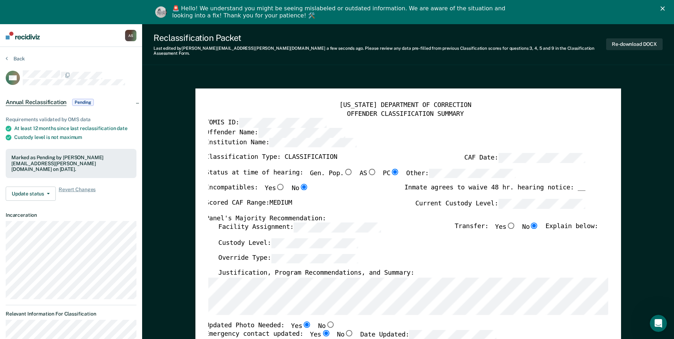
click at [25, 37] on img at bounding box center [23, 36] width 34 height 8
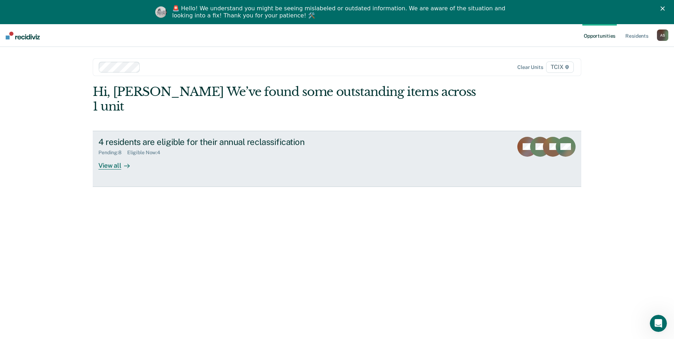
click at [423, 157] on link "4 residents are eligible for their annual reclassification Pending : 8 Eligible…" at bounding box center [337, 159] width 489 height 56
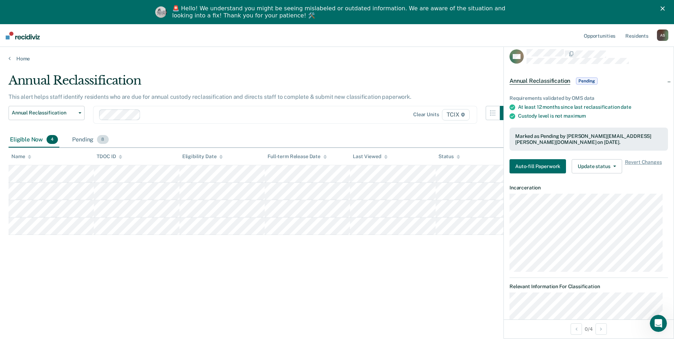
click at [91, 139] on div "Pending 8" at bounding box center [90, 140] width 39 height 16
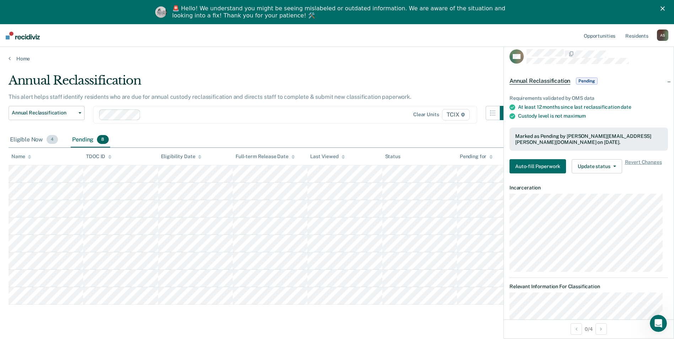
click at [33, 140] on div "Eligible Now 4" at bounding box center [34, 140] width 51 height 16
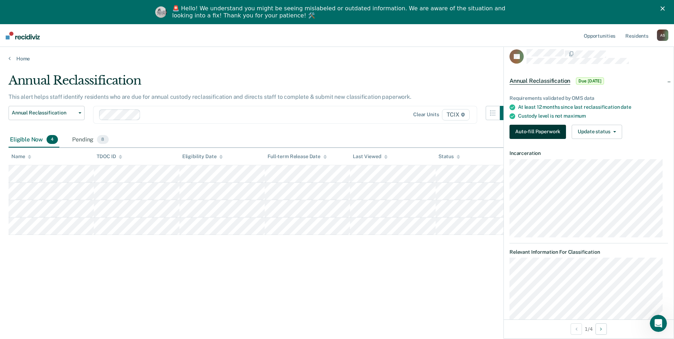
click at [522, 133] on button "Auto-fill Paperwork" at bounding box center [538, 132] width 56 height 14
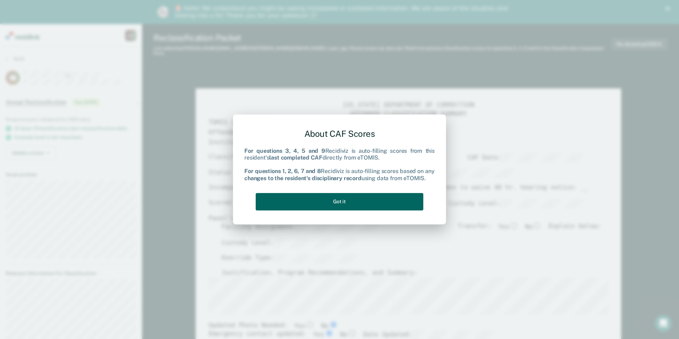
click at [372, 200] on button "Got it" at bounding box center [340, 201] width 168 height 17
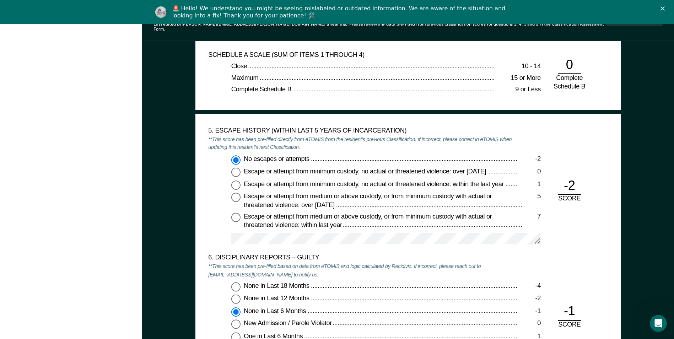
scroll to position [1173, 0]
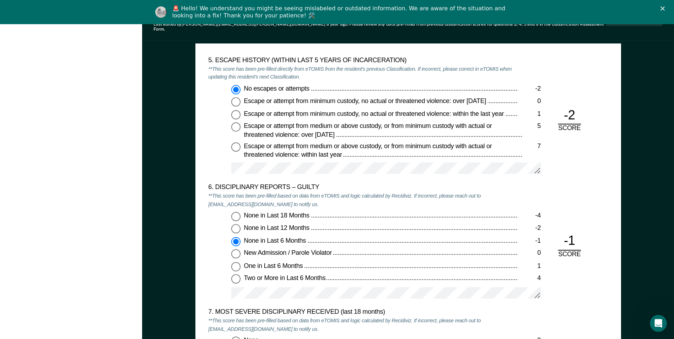
click at [220, 290] on div "None in Last 18 Months -4 None in Last 12 Months -2 None in Last 6 Months -1 Ne…" at bounding box center [363, 258] width 310 height 93
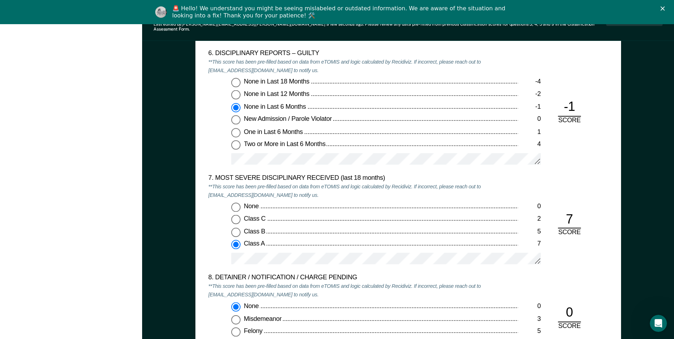
scroll to position [1315, 0]
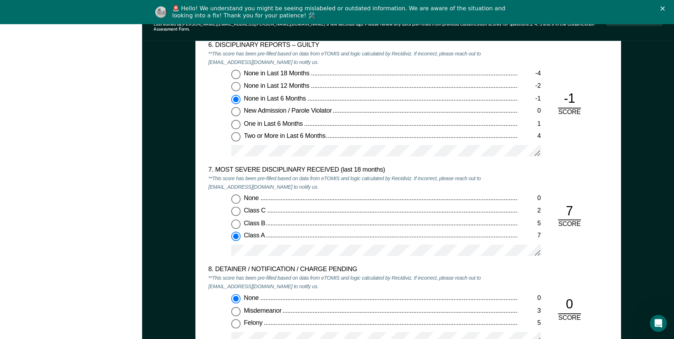
click at [262, 254] on div at bounding box center [386, 253] width 310 height 18
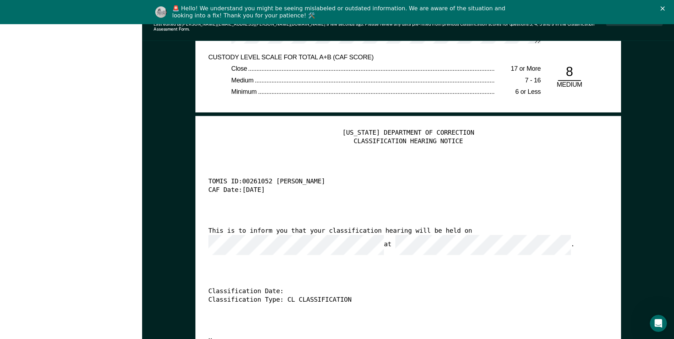
scroll to position [1812, 0]
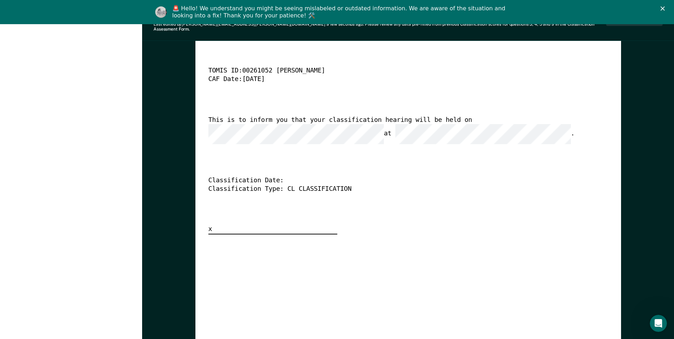
click at [456, 122] on div "This is to inform you that your classification hearing will be held on at ." at bounding box center [398, 130] width 380 height 28
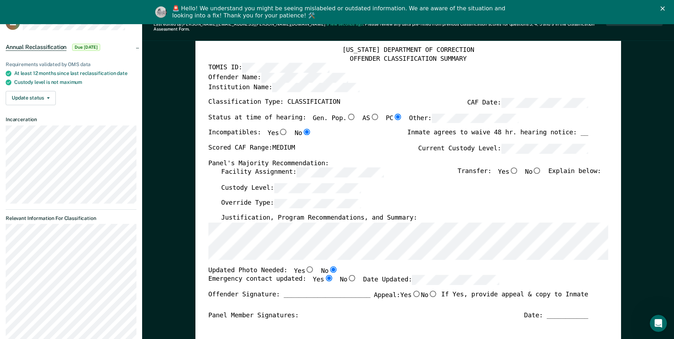
scroll to position [0, 0]
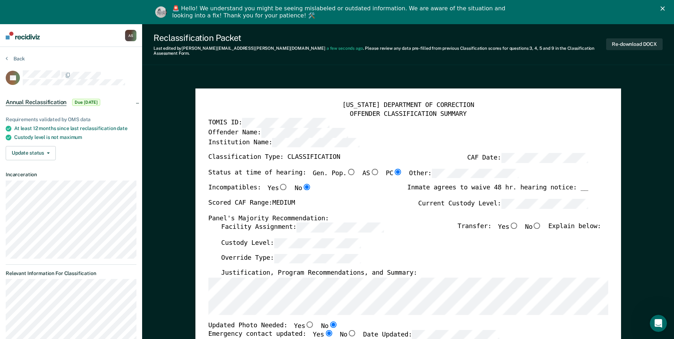
click at [278, 312] on div "TENNESSEE DEPARTMENT OF CORRECTION OFFENDER CLASSIFICATION SUMMARY TOMIS ID: Of…" at bounding box center [408, 344] width 400 height 486
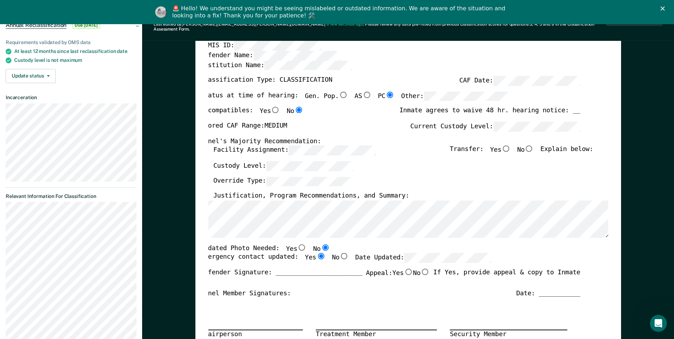
scroll to position [107, 0]
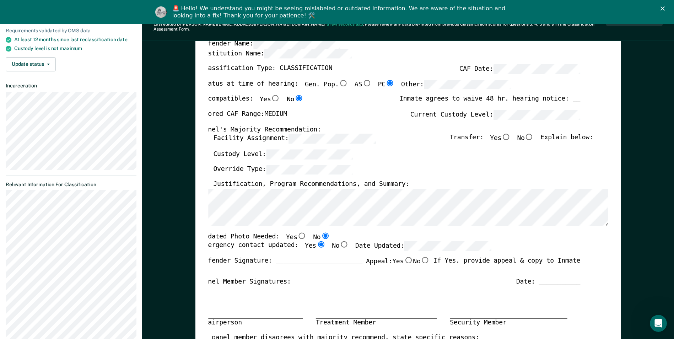
click at [532, 114] on div "TENNESSEE DEPARTMENT OF CORRECTION OFFENDER CLASSIFICATION SUMMARY TOMIS ID: Of…" at bounding box center [400, 255] width 400 height 486
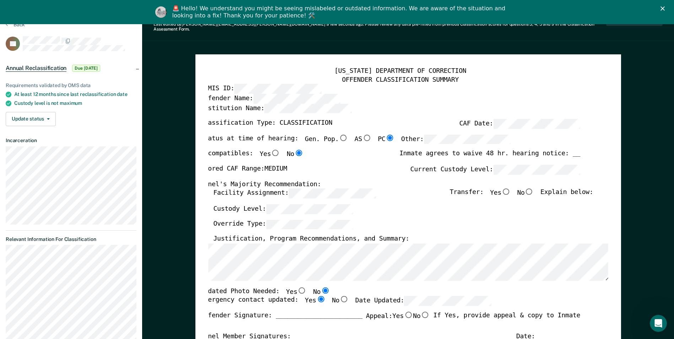
scroll to position [0, 0]
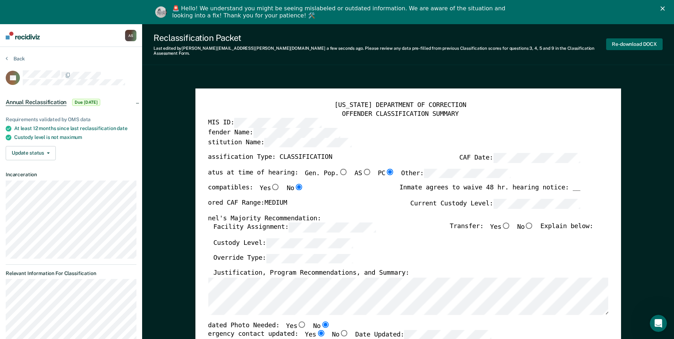
click at [620, 45] on button "Re-download DOCX" at bounding box center [634, 44] width 56 height 12
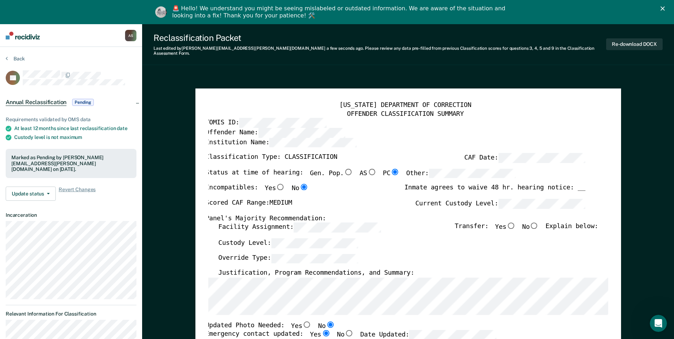
click at [32, 32] on img at bounding box center [23, 36] width 34 height 8
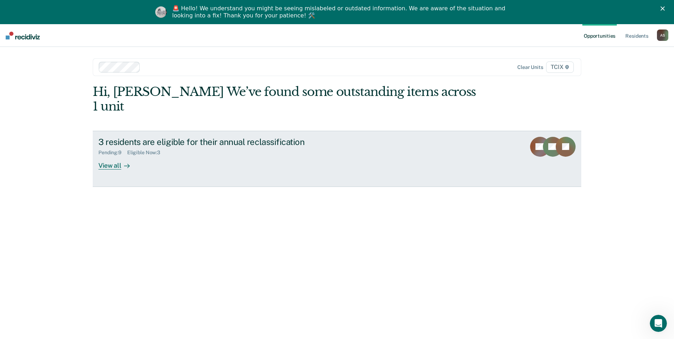
click at [229, 137] on div "3 residents are eligible for their annual reclassification" at bounding box center [222, 142] width 249 height 10
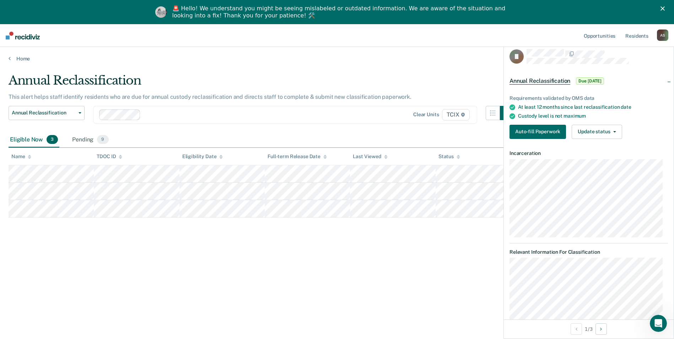
click at [546, 123] on div "Requirements validated by OMS data At least 12 months since last reclassificati…" at bounding box center [589, 114] width 170 height 61
click at [546, 128] on button "Auto-fill Paperwork" at bounding box center [538, 132] width 56 height 14
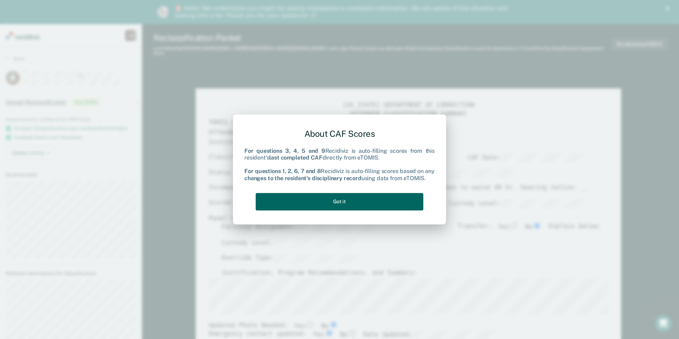
click at [336, 205] on button "Got it" at bounding box center [340, 201] width 168 height 17
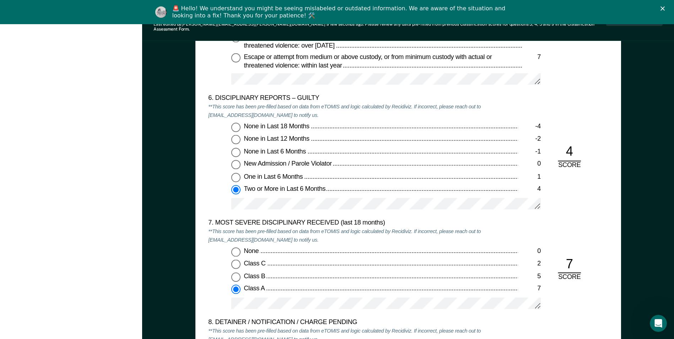
scroll to position [1279, 0]
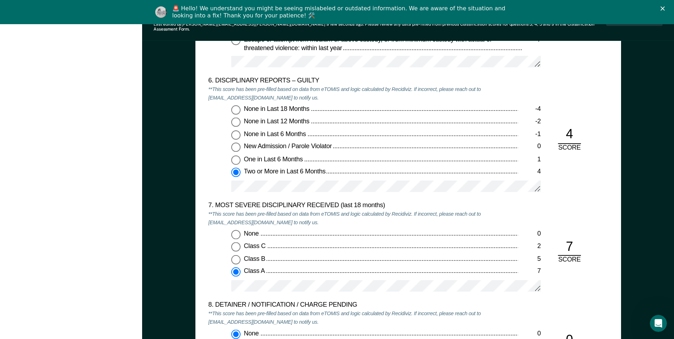
click at [494, 166] on div "None in Last 18 Months -4 None in Last 12 Months -2 None in Last 6 Months -1 Ne…" at bounding box center [363, 151] width 310 height 93
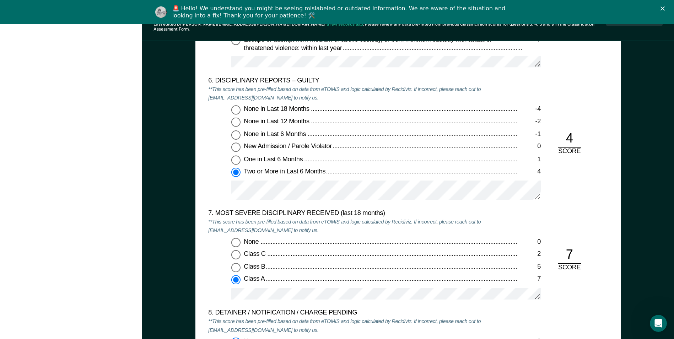
click at [242, 282] on div "None 0 Class C 2 Class B 5 Class A 7" at bounding box center [363, 272] width 310 height 68
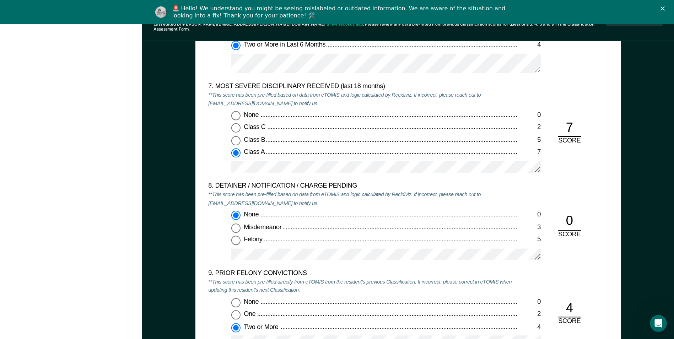
scroll to position [1492, 0]
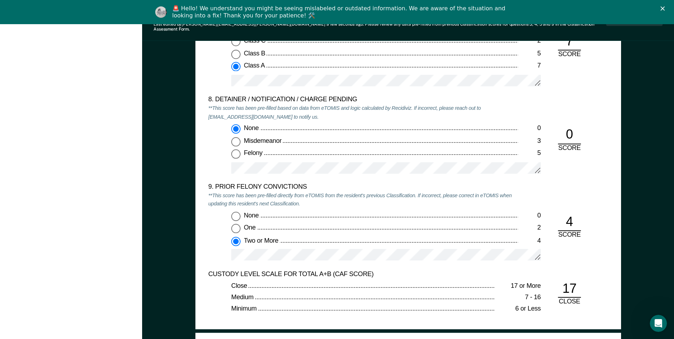
click at [479, 242] on div "None 0 One 2 Two or More 4" at bounding box center [363, 238] width 310 height 55
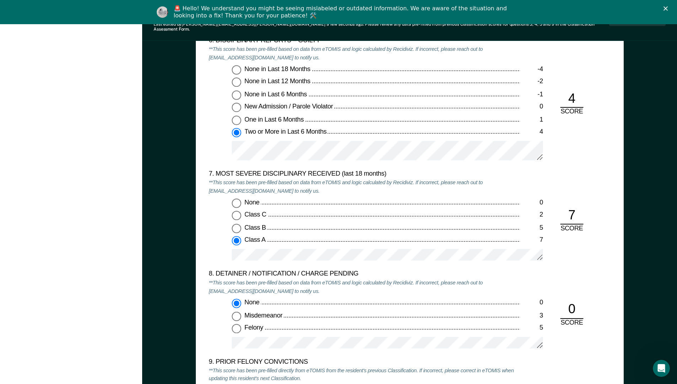
scroll to position [1528, 0]
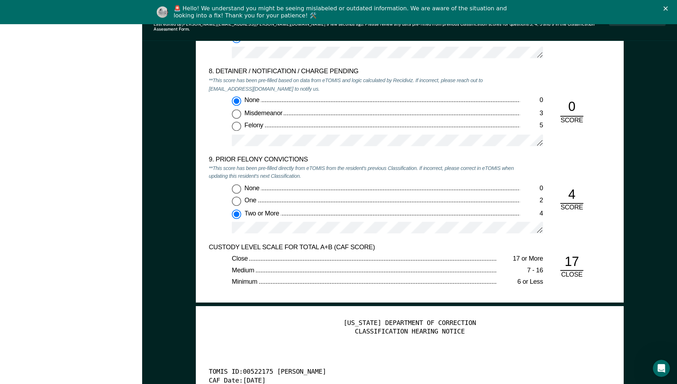
click at [430, 184] on div "None" at bounding box center [381, 188] width 275 height 9
click at [241, 184] on input "None 0" at bounding box center [236, 188] width 9 height 9
type textarea "x"
radio input "true"
radio input "false"
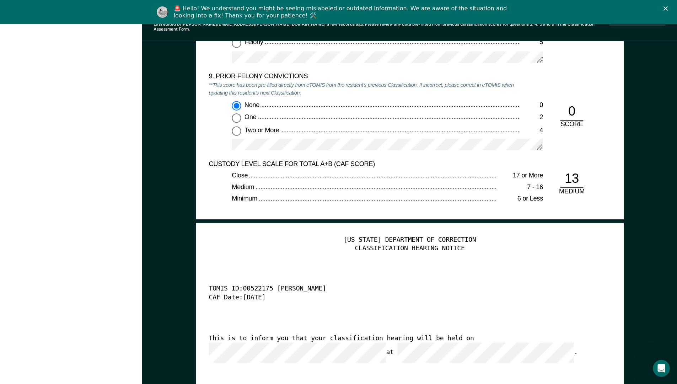
scroll to position [1599, 0]
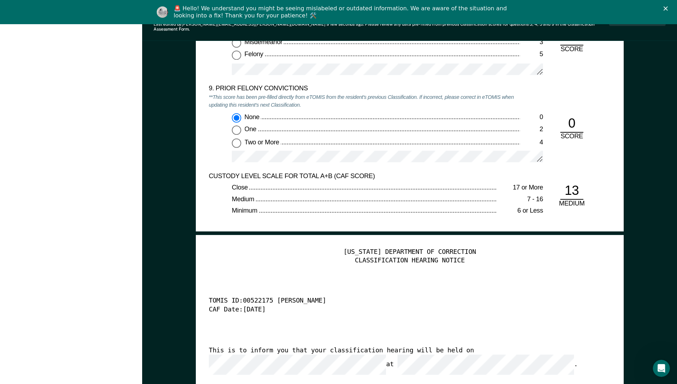
click at [263, 138] on span "Two or More" at bounding box center [262, 141] width 36 height 7
click at [241, 138] on input "Two or More 4" at bounding box center [236, 142] width 9 height 9
type textarea "x"
radio input "false"
radio input "true"
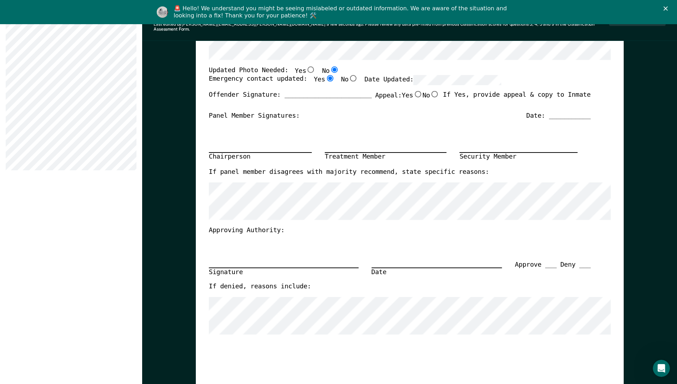
scroll to position [36, 0]
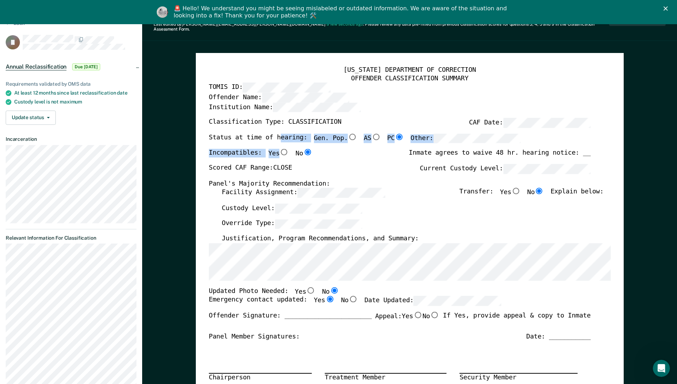
drag, startPoint x: 275, startPoint y: 143, endPoint x: 306, endPoint y: 150, distance: 31.7
click at [306, 150] on div "TENNESSEE DEPARTMENT OF CORRECTION OFFENDER CLASSIFICATION SUMMARY TOMIS ID: Of…" at bounding box center [410, 310] width 402 height 489
drag, startPoint x: 306, startPoint y: 150, endPoint x: 372, endPoint y: 144, distance: 66.7
click at [372, 143] on div "Status at time of hearing: Gen. Pop. AS PC Other:" at bounding box center [365, 141] width 312 height 16
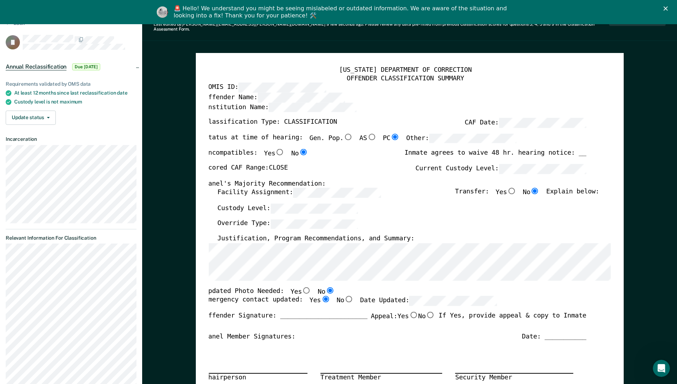
scroll to position [0, 4]
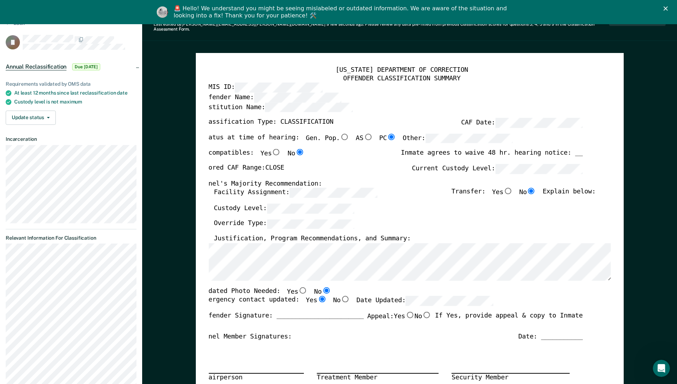
click at [357, 298] on label "Date Updated:" at bounding box center [424, 301] width 137 height 10
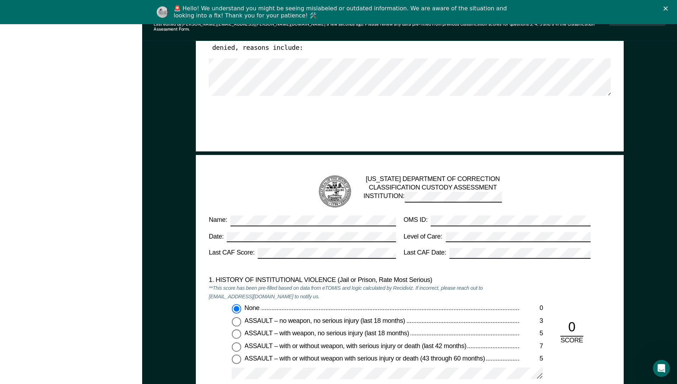
scroll to position [0, 0]
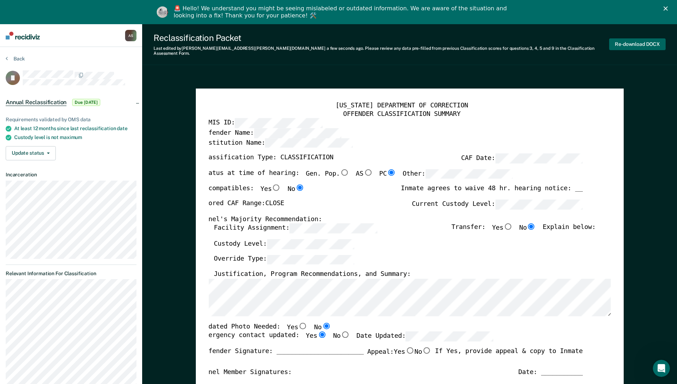
click at [633, 44] on button "Re-download DOCX" at bounding box center [637, 44] width 56 height 12
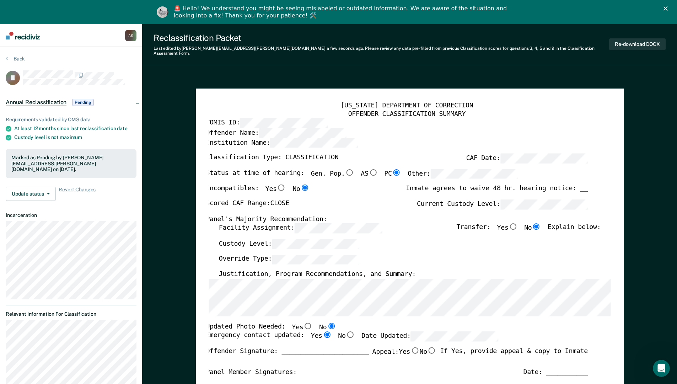
click at [16, 36] on img at bounding box center [23, 36] width 34 height 8
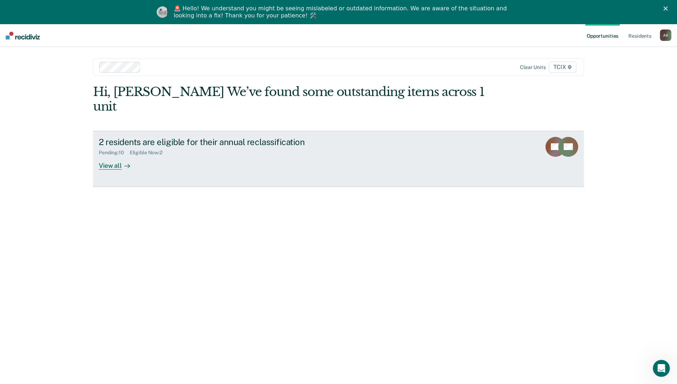
click at [215, 147] on div "Pending : 10 Eligible Now : 2" at bounding box center [223, 151] width 249 height 9
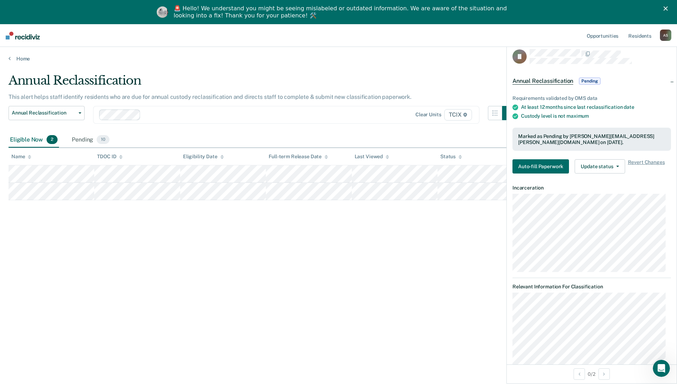
click at [318, 276] on div "Annual Reclassification This alert helps staff identify residents who are due f…" at bounding box center [339, 213] width 660 height 281
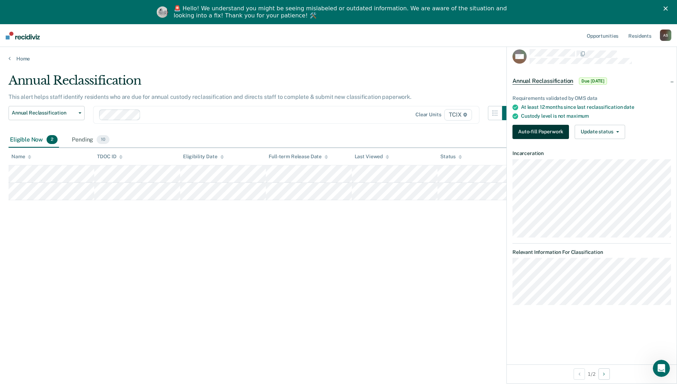
click at [518, 134] on button "Auto-fill Paperwork" at bounding box center [540, 132] width 56 height 14
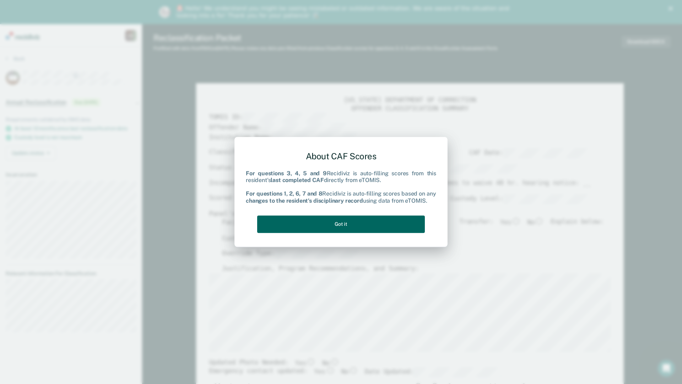
click at [326, 224] on button "Got it" at bounding box center [341, 223] width 168 height 17
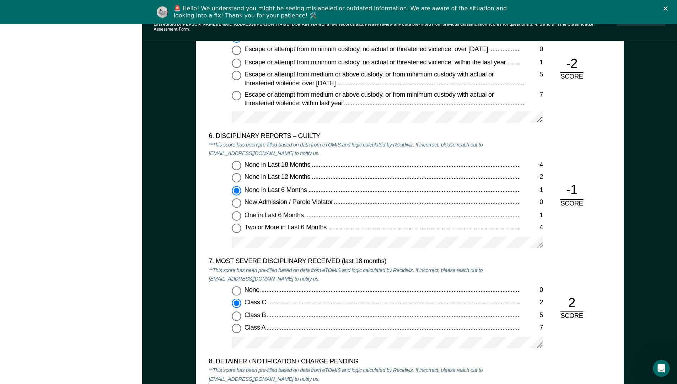
scroll to position [1244, 0]
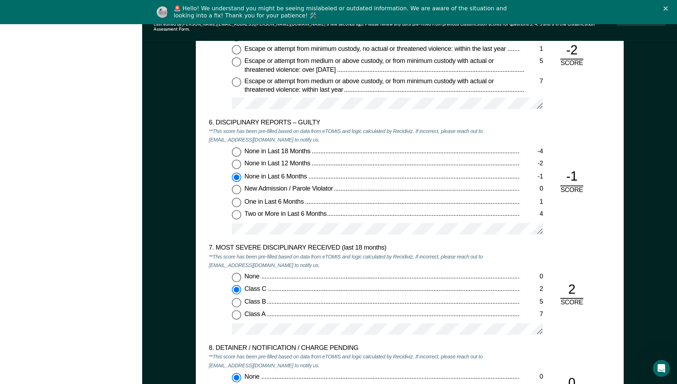
click at [569, 328] on div "7. MOST SEVERE DISCIPLINARY RECEIVED (last 18 months) **This score has been pre…" at bounding box center [410, 294] width 402 height 100
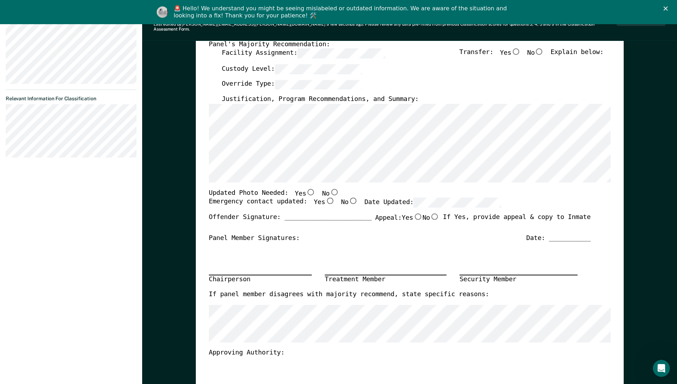
scroll to position [0, 0]
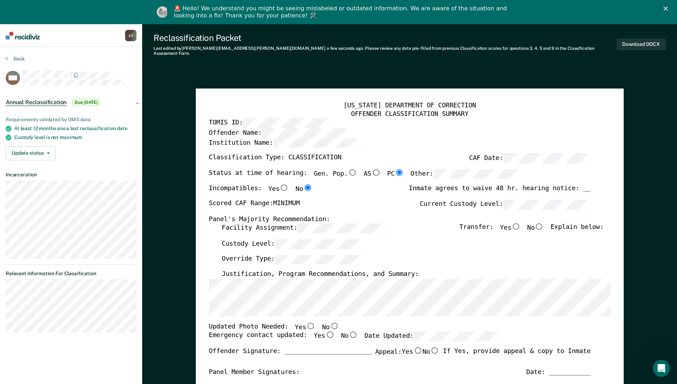
click at [344, 273] on div "TENNESSEE DEPARTMENT OF CORRECTION OFFENDER CLASSIFICATION SUMMARY TOMIS ID: Of…" at bounding box center [410, 345] width 402 height 489
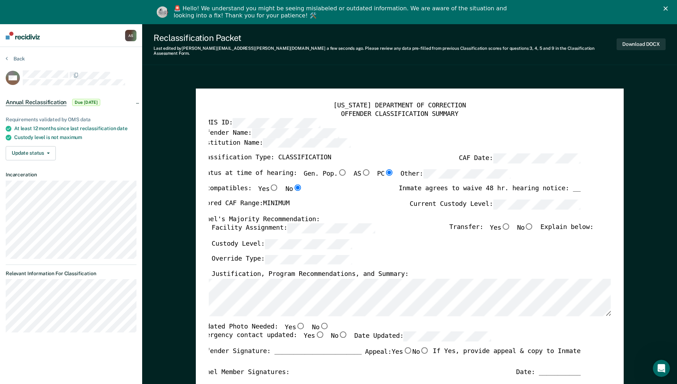
scroll to position [0, 5]
click at [320, 322] on input "No" at bounding box center [324, 325] width 9 height 6
type textarea "x"
radio input "true"
click at [320, 322] on input "No" at bounding box center [324, 325] width 9 height 6
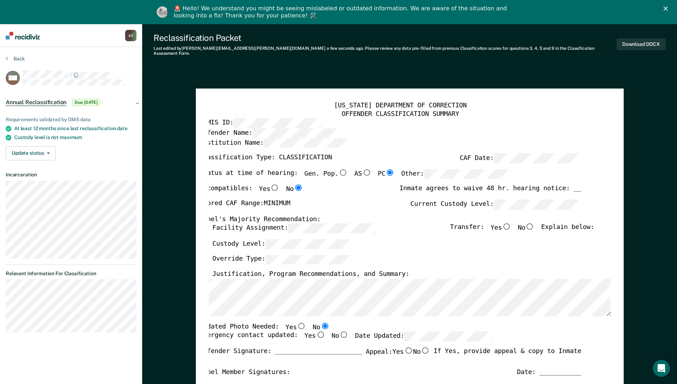
click at [316, 332] on input "Yes" at bounding box center [320, 335] width 9 height 6
type textarea "x"
radio input "true"
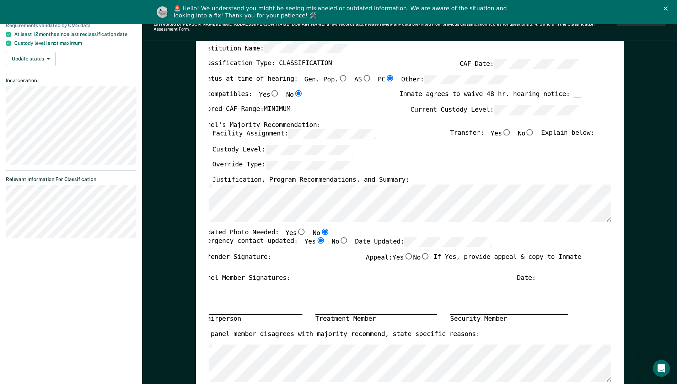
scroll to position [0, 0]
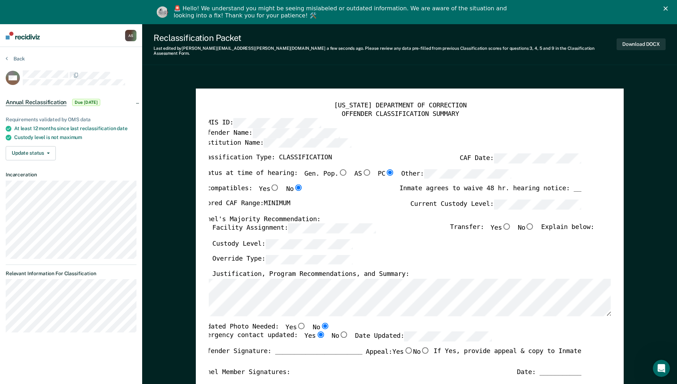
click at [532, 223] on input "No" at bounding box center [529, 226] width 9 height 6
type textarea "x"
radio input "true"
drag, startPoint x: 624, startPoint y: 45, endPoint x: 621, endPoint y: 56, distance: 12.0
click at [624, 45] on button "Download DOCX" at bounding box center [641, 44] width 49 height 12
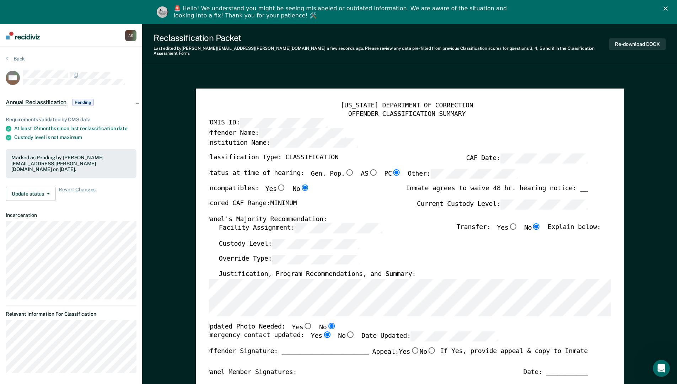
click at [22, 36] on img at bounding box center [23, 36] width 34 height 8
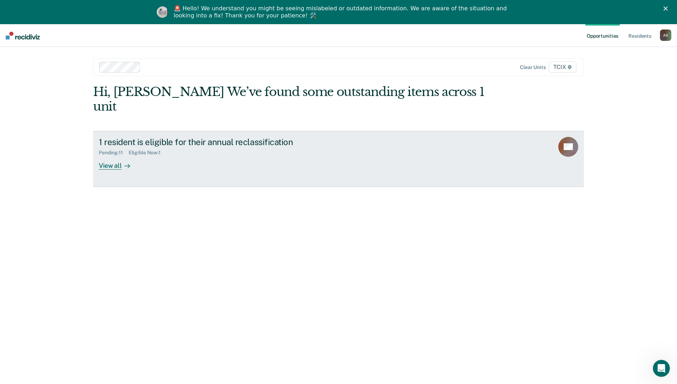
click at [182, 153] on div "1 resident is eligible for their annual reclassification Pending : 11 Eligible …" at bounding box center [232, 153] width 267 height 33
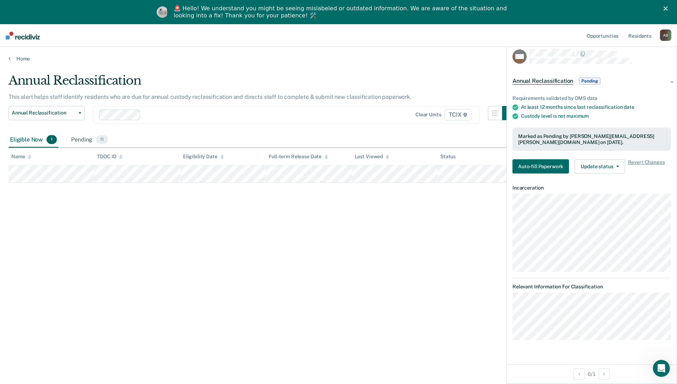
click at [420, 225] on div "Annual Reclassification This alert helps staff identify residents who are due f…" at bounding box center [339, 213] width 660 height 281
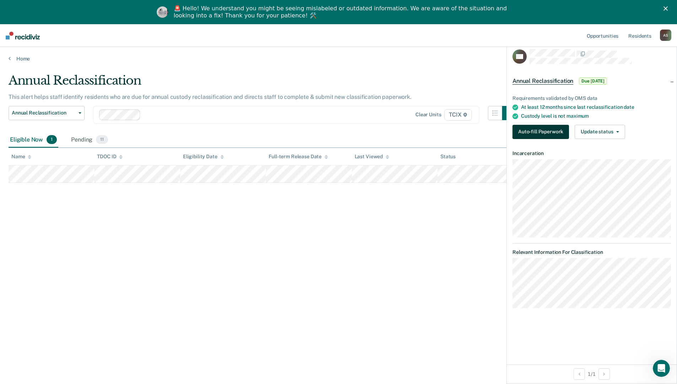
click at [526, 129] on button "Auto-fill Paperwork" at bounding box center [540, 132] width 56 height 14
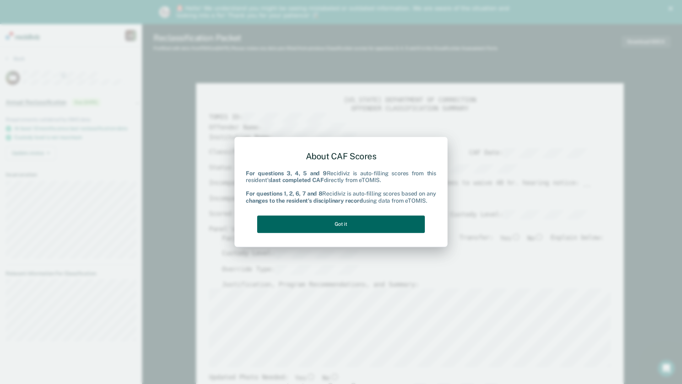
click at [344, 220] on button "Got it" at bounding box center [341, 223] width 168 height 17
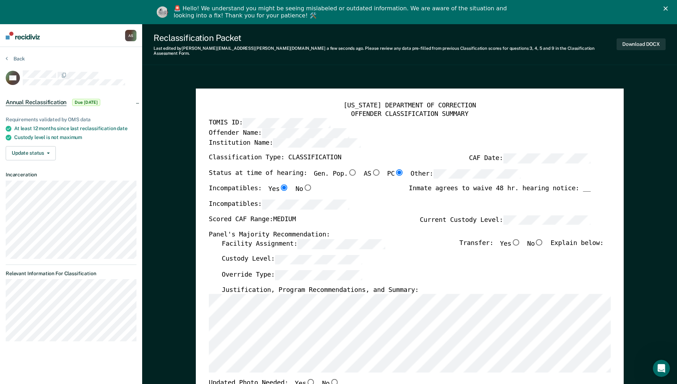
click at [544, 240] on input "No" at bounding box center [538, 242] width 9 height 6
type textarea "x"
radio input "true"
click at [338, 339] on div "TENNESSEE DEPARTMENT OF CORRECTION OFFENDER CLASSIFICATION SUMMARY TOMIS ID: Of…" at bounding box center [410, 373] width 402 height 545
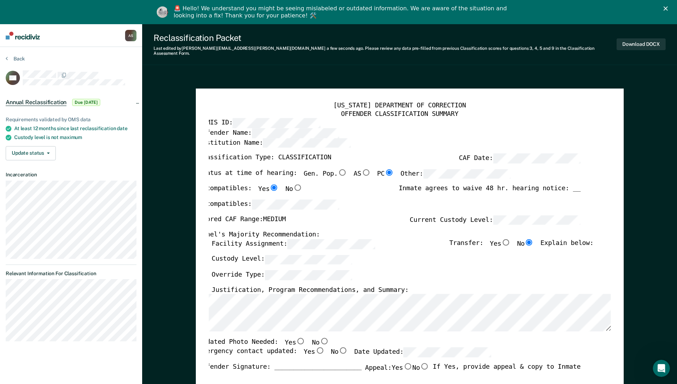
scroll to position [0, 5]
click at [320, 338] on input "No" at bounding box center [324, 341] width 9 height 6
type textarea "x"
radio input "true"
click at [316, 339] on label "No" at bounding box center [320, 342] width 17 height 9
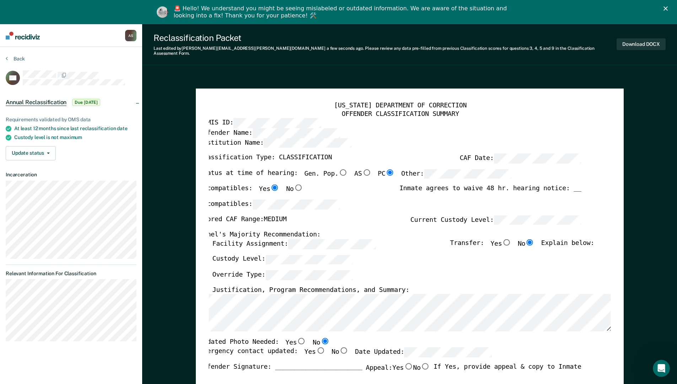
click at [320, 339] on input "No" at bounding box center [324, 341] width 9 height 6
click at [316, 339] on input "Yes" at bounding box center [320, 350] width 9 height 6
type textarea "x"
radio input "true"
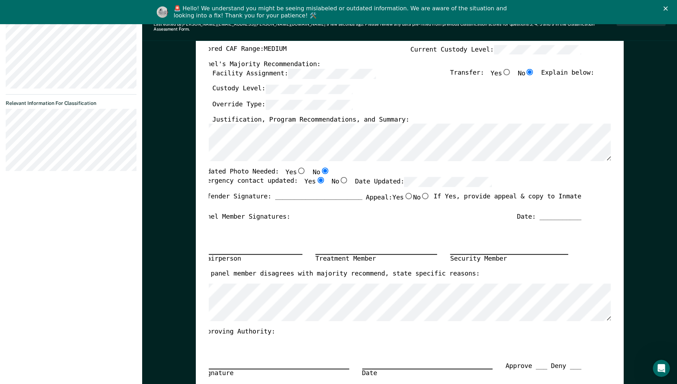
scroll to position [0, 0]
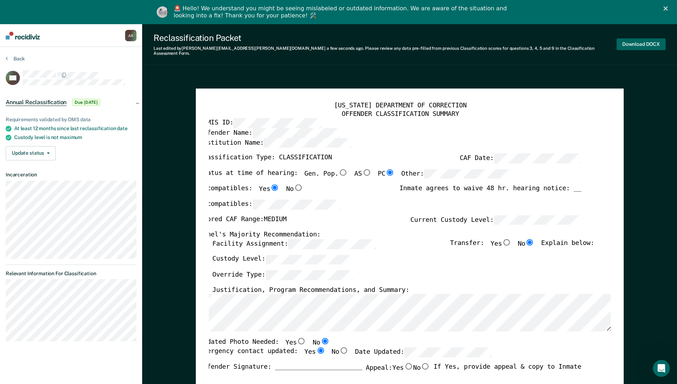
click at [655, 44] on button "Download DOCX" at bounding box center [641, 44] width 49 height 12
type textarea "x"
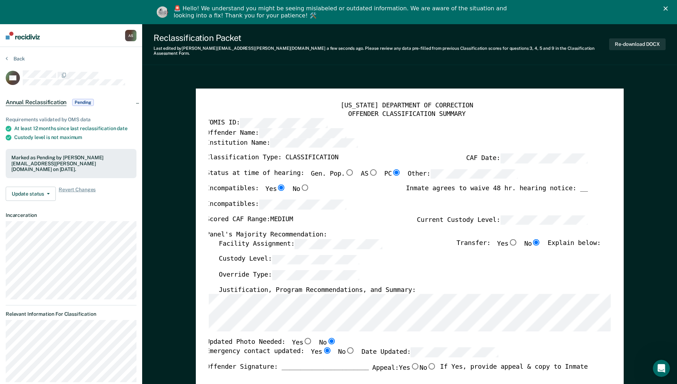
click at [25, 38] on img at bounding box center [23, 36] width 34 height 8
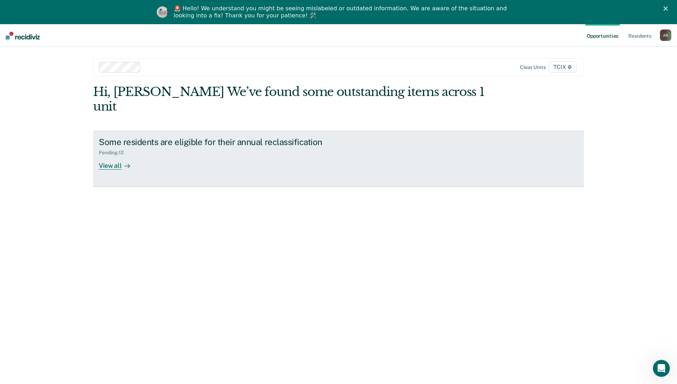
click at [202, 155] on link "Some residents are eligible for their annual reclassification Pending : 12 View…" at bounding box center [338, 159] width 491 height 56
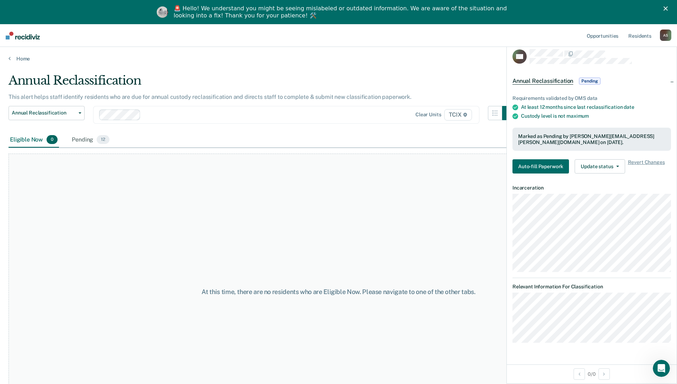
click at [200, 257] on div "At this time, there are no residents who are Eligible Now. Please navigate to o…" at bounding box center [339, 292] width 660 height 276
click at [177, 242] on div "At this time, there are no residents who are Eligible Now. Please navigate to o…" at bounding box center [339, 292] width 660 height 276
click at [263, 71] on main "Annual Reclassification This alert helps staff identify residents who are due f…" at bounding box center [338, 234] width 677 height 344
click at [20, 36] on img at bounding box center [23, 36] width 34 height 8
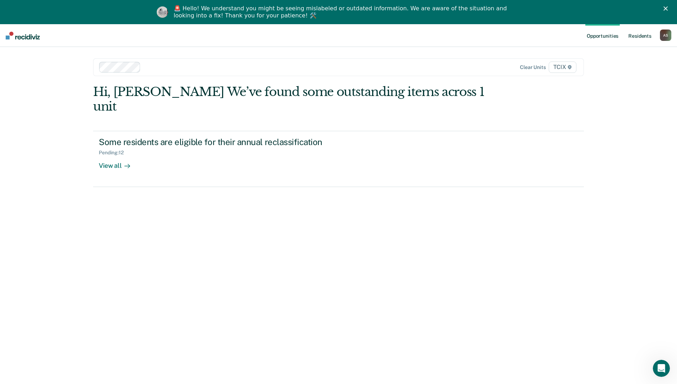
click at [640, 34] on link "Resident s" at bounding box center [640, 35] width 26 height 23
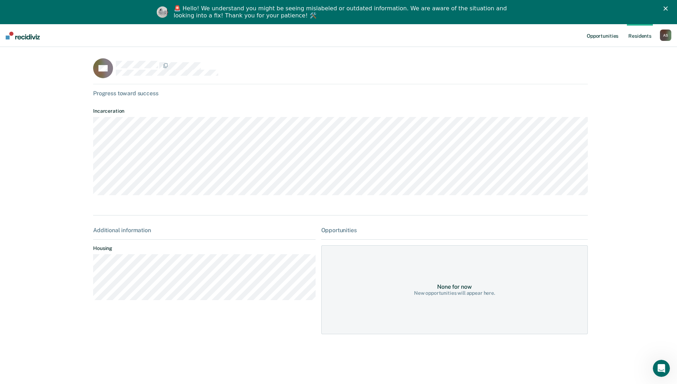
click at [611, 36] on link "Opportunities" at bounding box center [602, 35] width 34 height 23
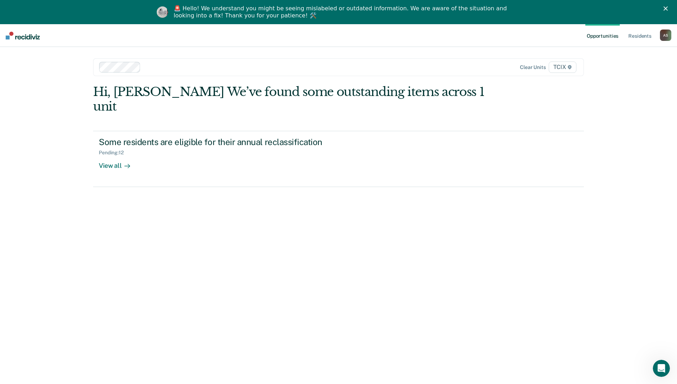
click at [668, 9] on icon "Close" at bounding box center [665, 8] width 4 height 4
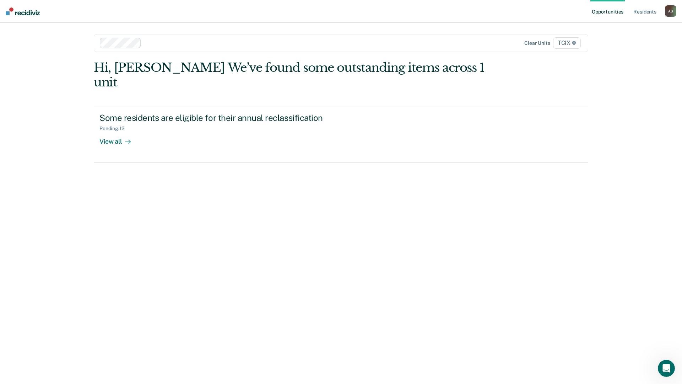
drag, startPoint x: 474, startPoint y: 210, endPoint x: 479, endPoint y: 215, distance: 7.1
click at [474, 210] on div "Hi, Alicia L.. We’ve found some outstanding items across 1 unit Some residents …" at bounding box center [341, 212] width 495 height 304
